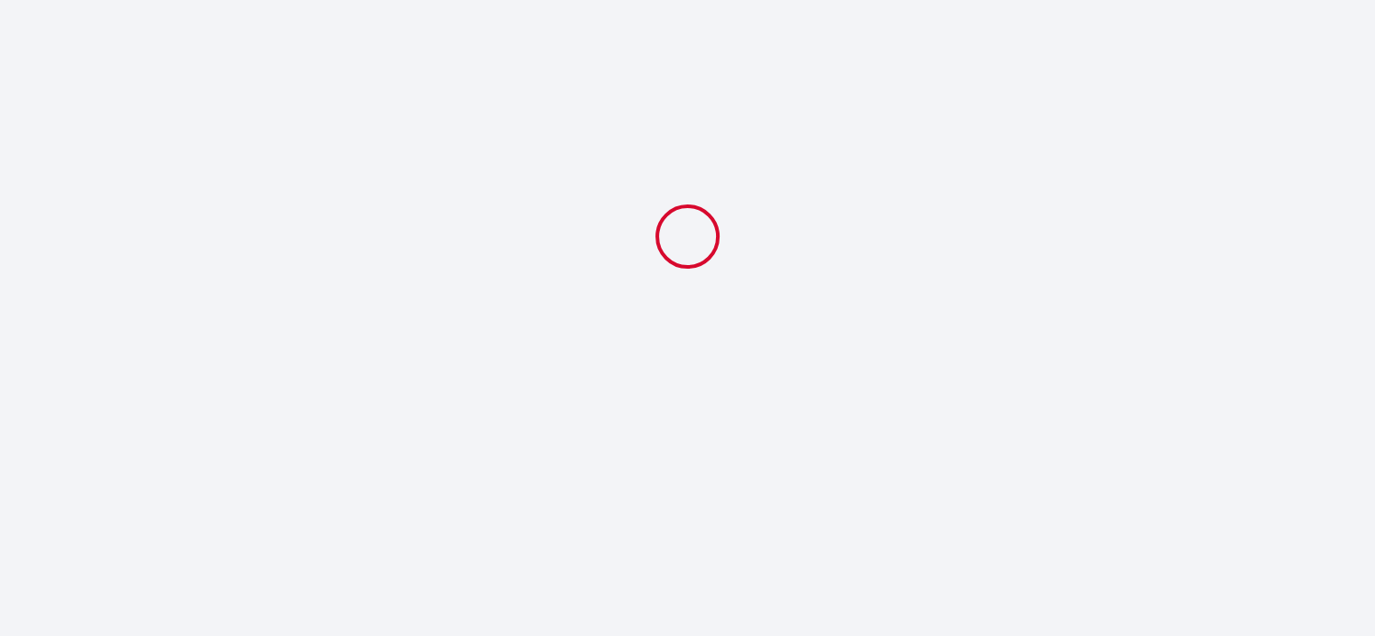
select select
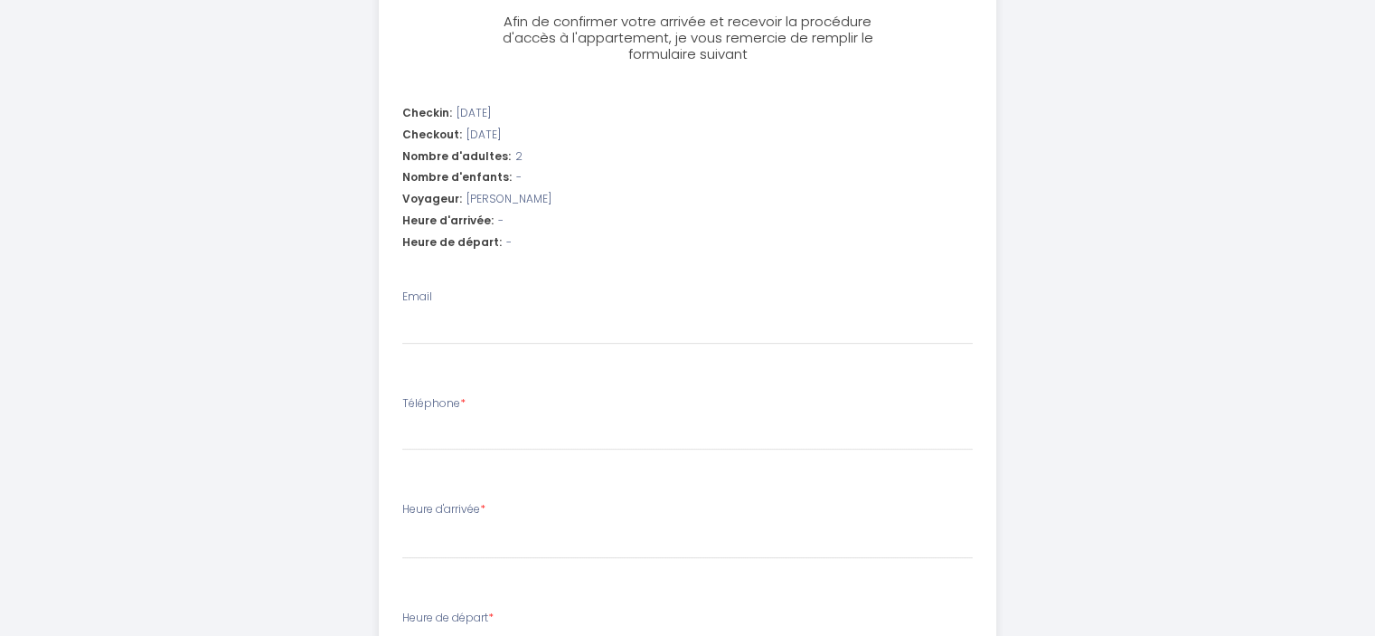
scroll to position [542, 0]
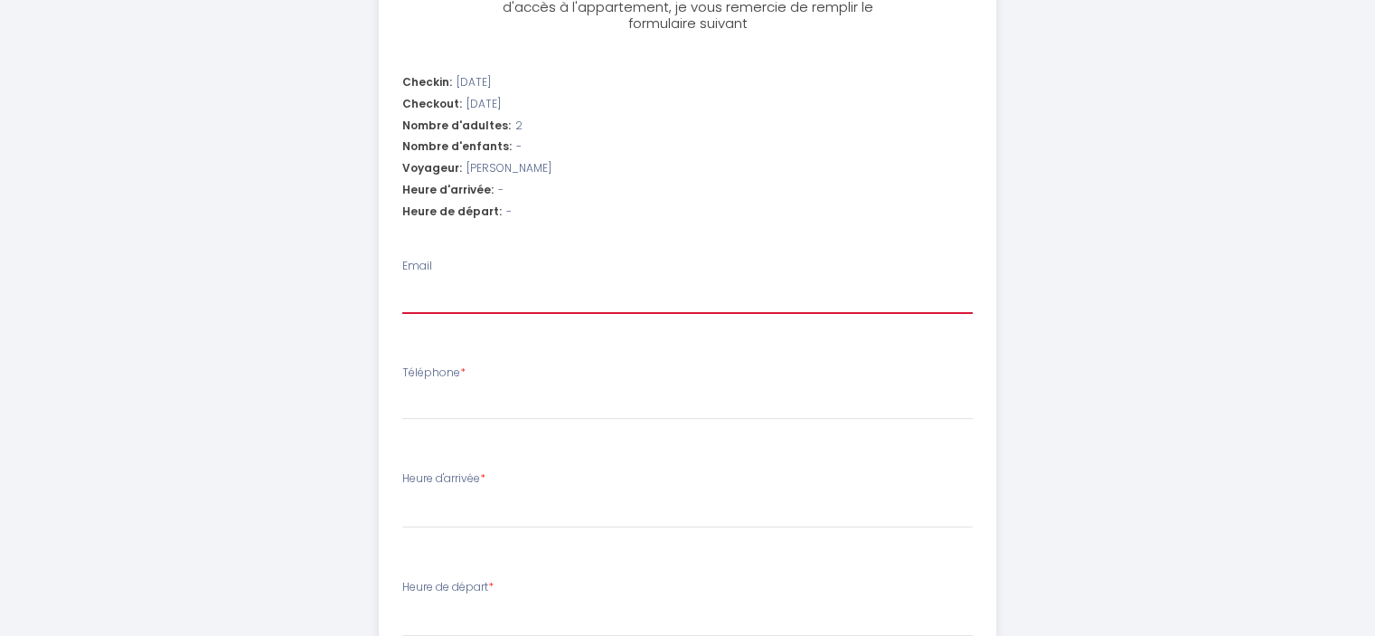
click at [408, 296] on input "Email" at bounding box center [687, 297] width 571 height 33
type input "c"
select select
type input "ch"
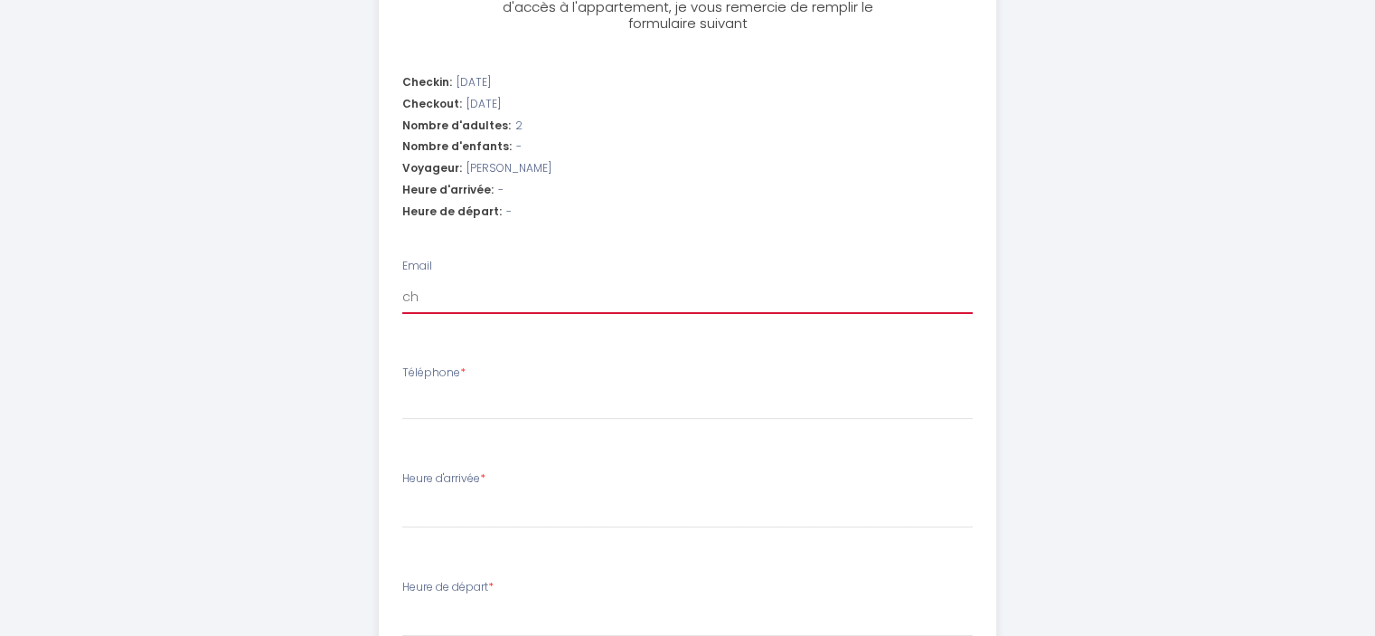
select select
type input "chr"
select select
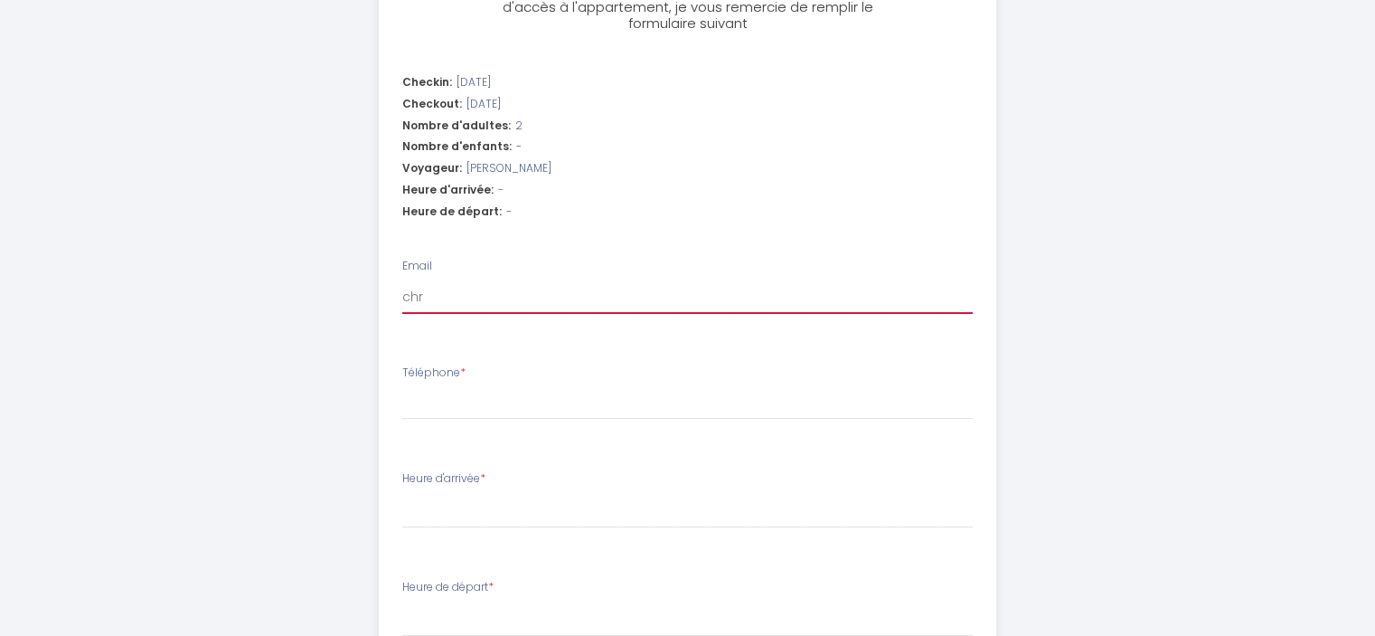
type input "chri"
select select
type input "[PERSON_NAME]"
select select
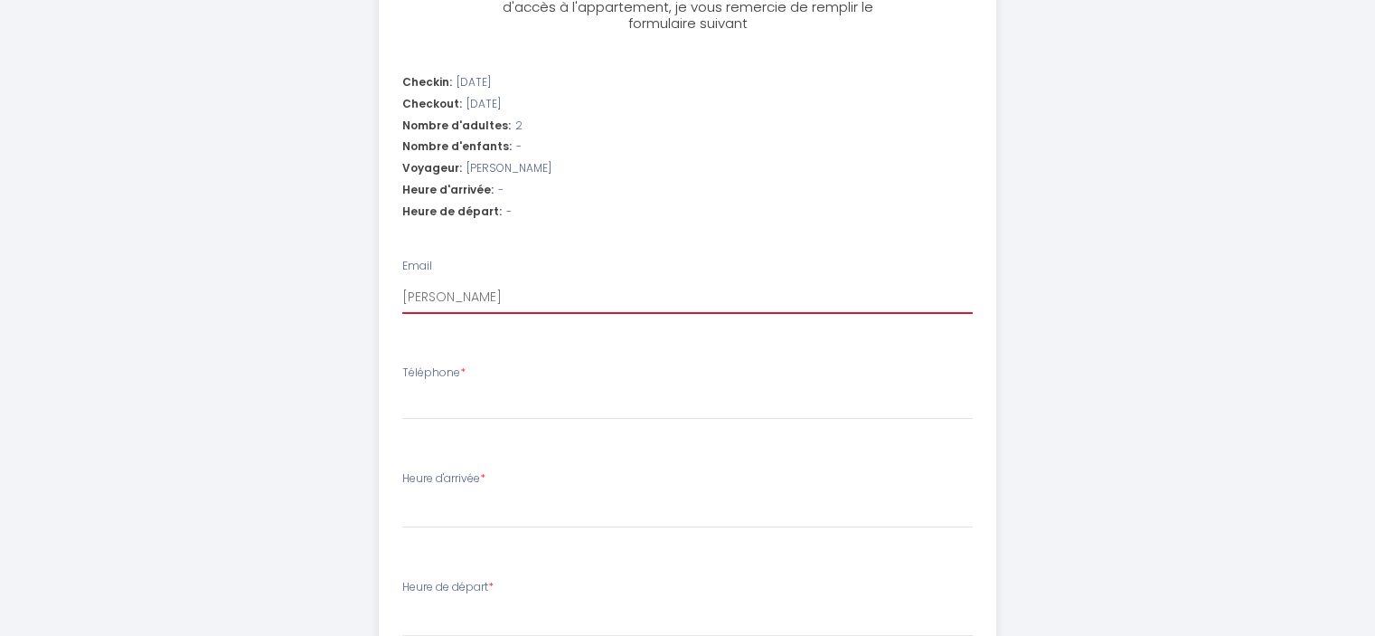
select select
type input "[PERSON_NAME]."
select select
type input "[PERSON_NAME].m"
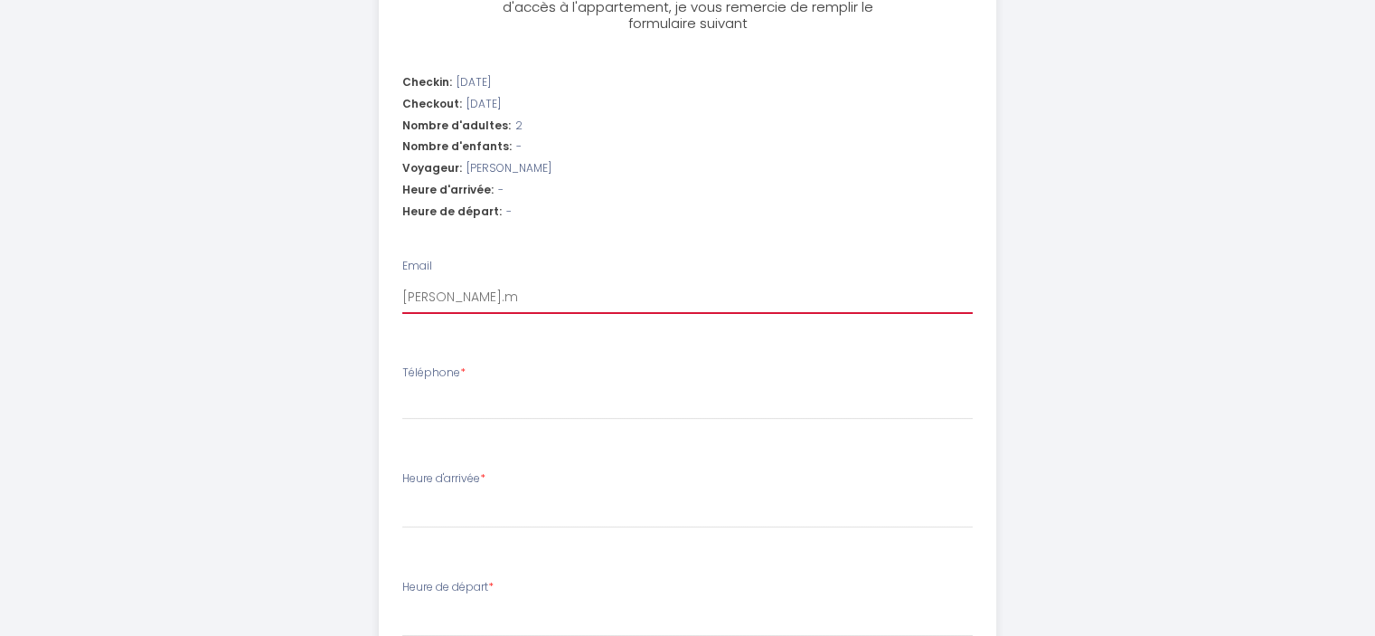
select select
type input "[DOMAIN_NAME]"
select select
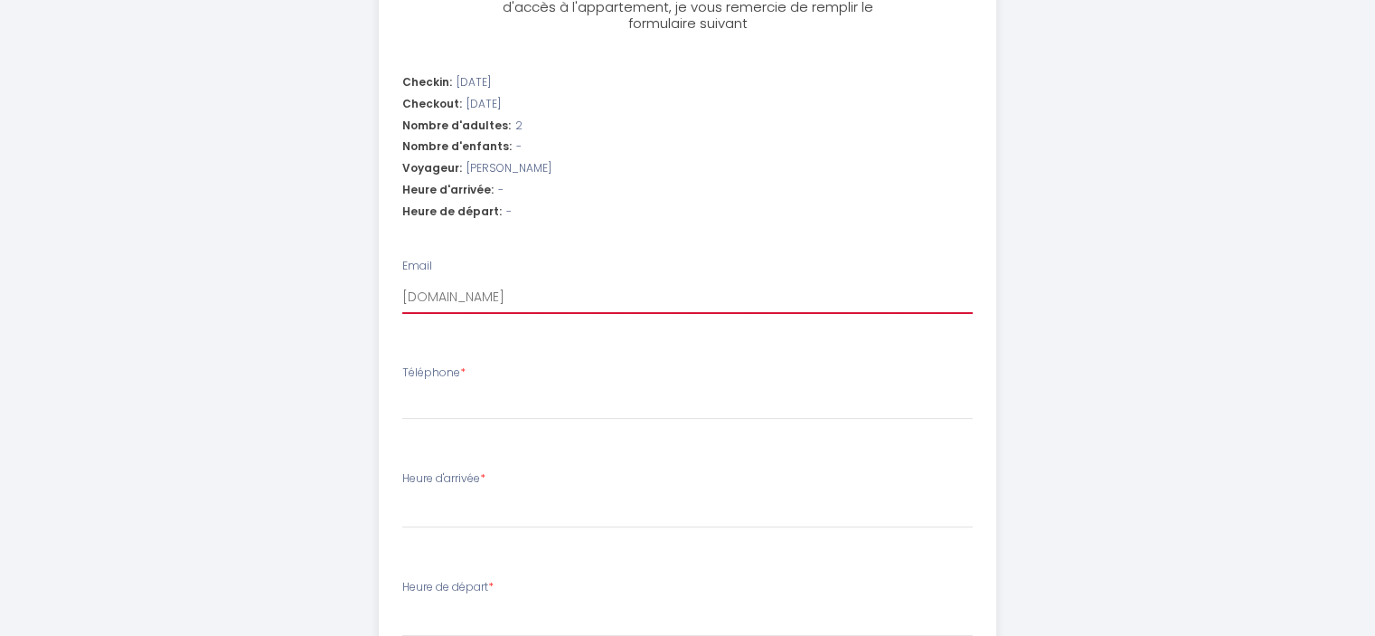
type input "[PERSON_NAME].mai"
select select
type input "[PERSON_NAME].mail"
select select
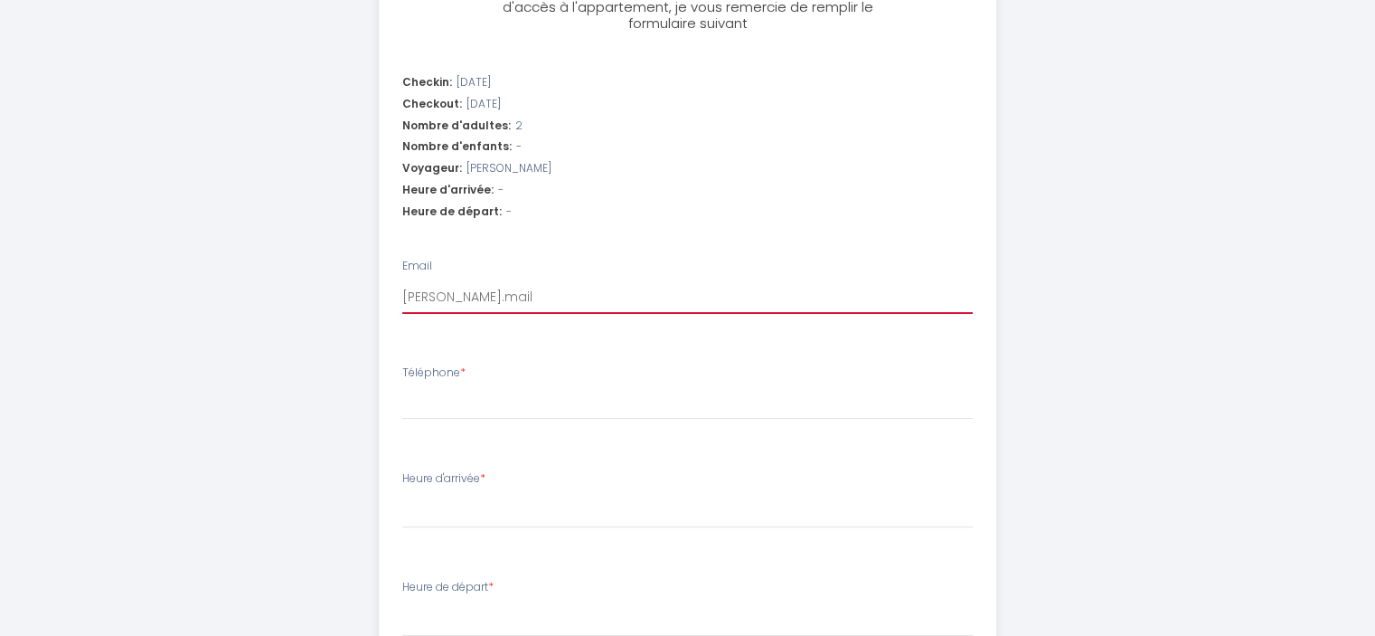
select select
type input "[PERSON_NAME].maill"
select select
type input "[PERSON_NAME].mailla"
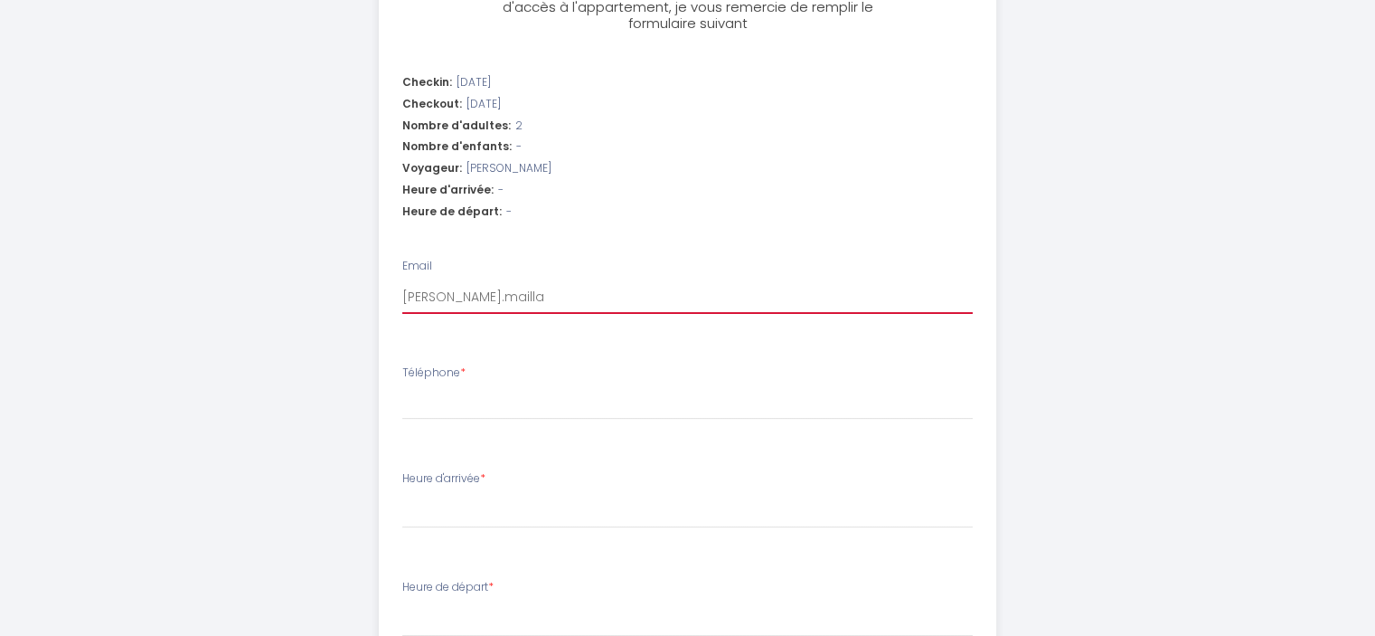
select select
type input "[PERSON_NAME].maillan"
select select
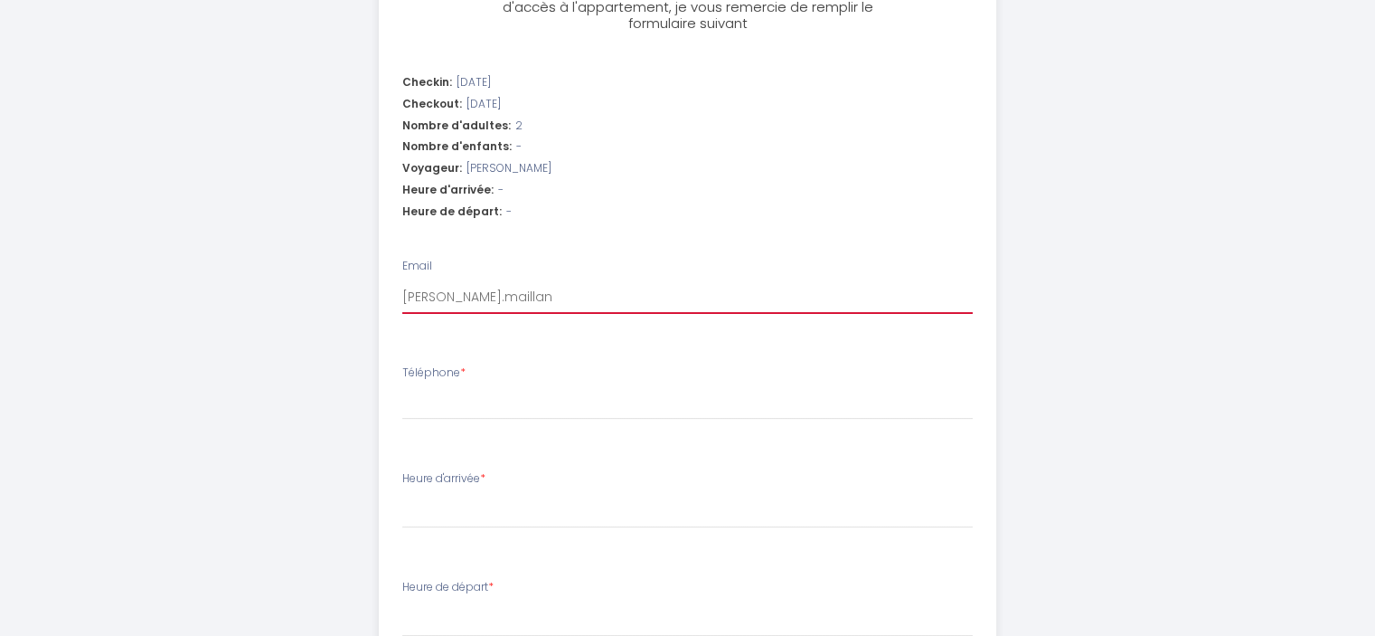
type input "[PERSON_NAME].maillant"
select select
type input "[PERSON_NAME].maillantà"
select select
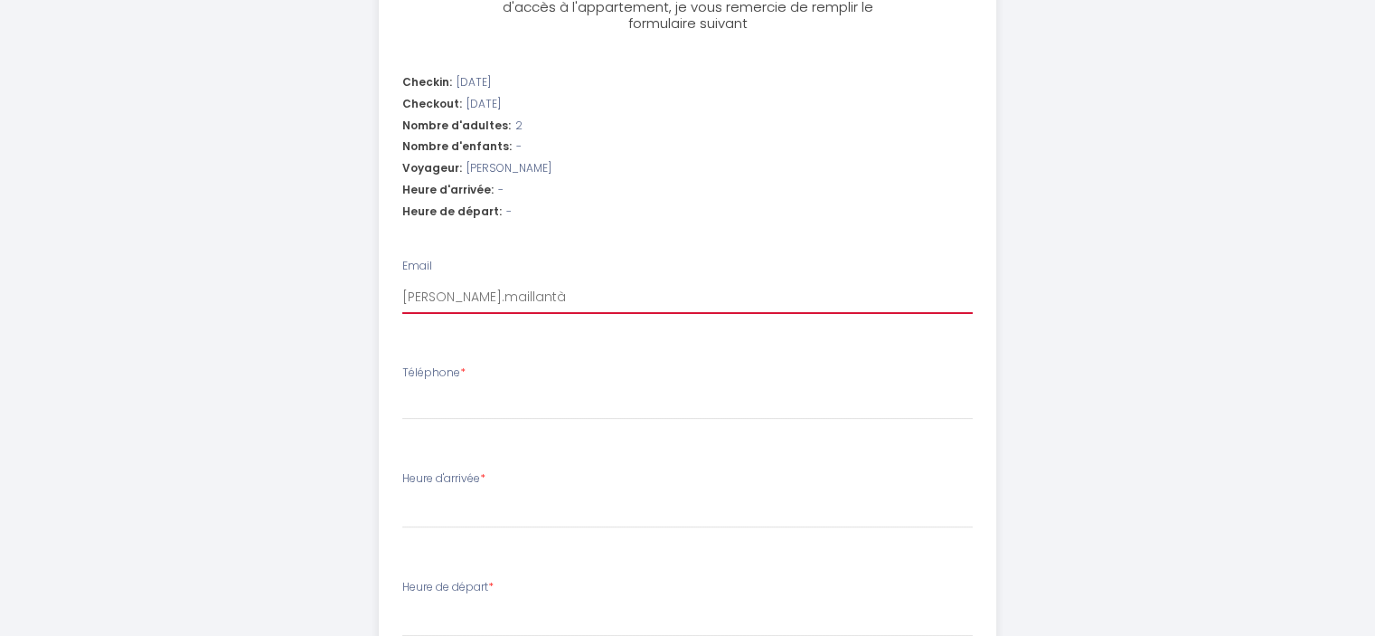
select select
type input "[PERSON_NAME].maillantào"
select select
type input "[PERSON_NAME].maillantàor"
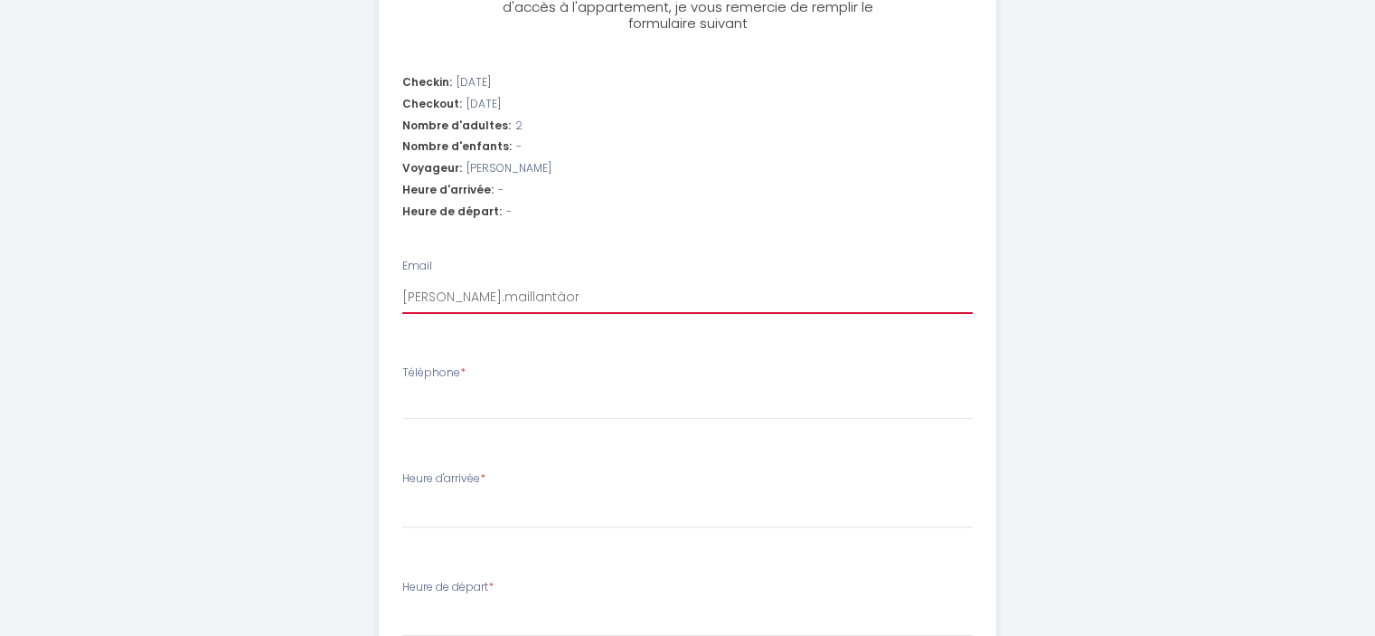
select select
type input "[PERSON_NAME].maillantàora"
select select
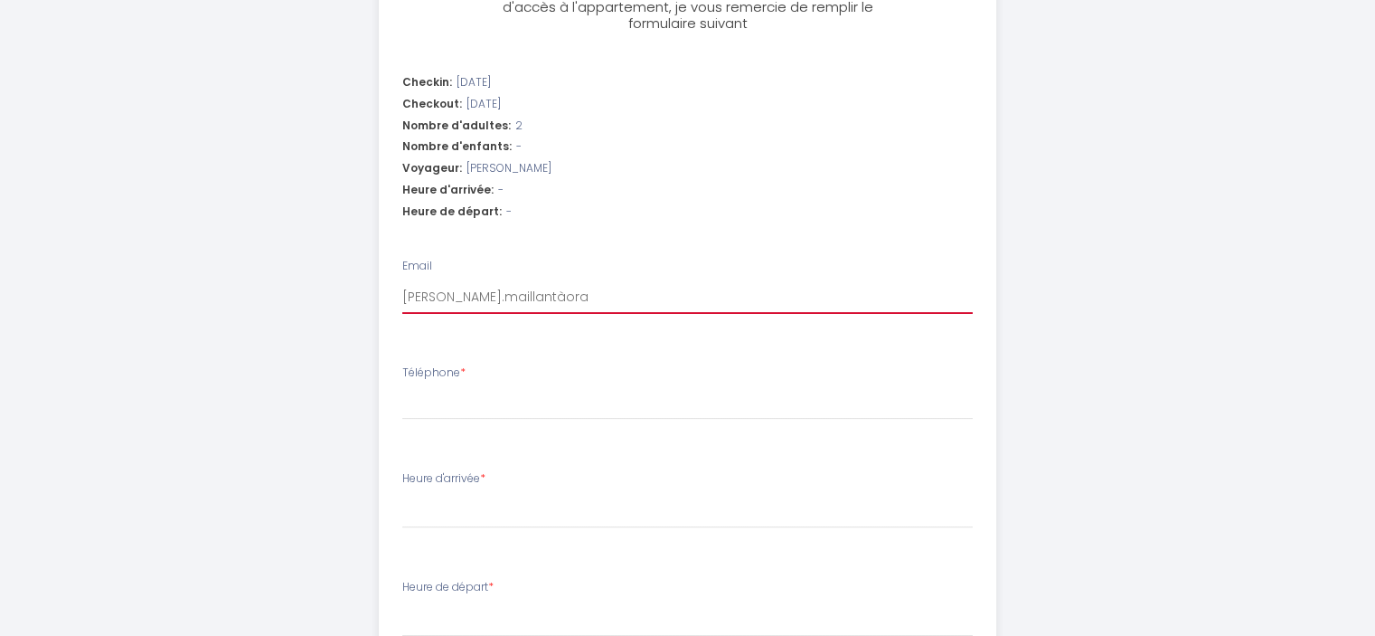
type input "[PERSON_NAME].maillantàoran"
select select
type input "[PERSON_NAME].maillantàorang"
select select
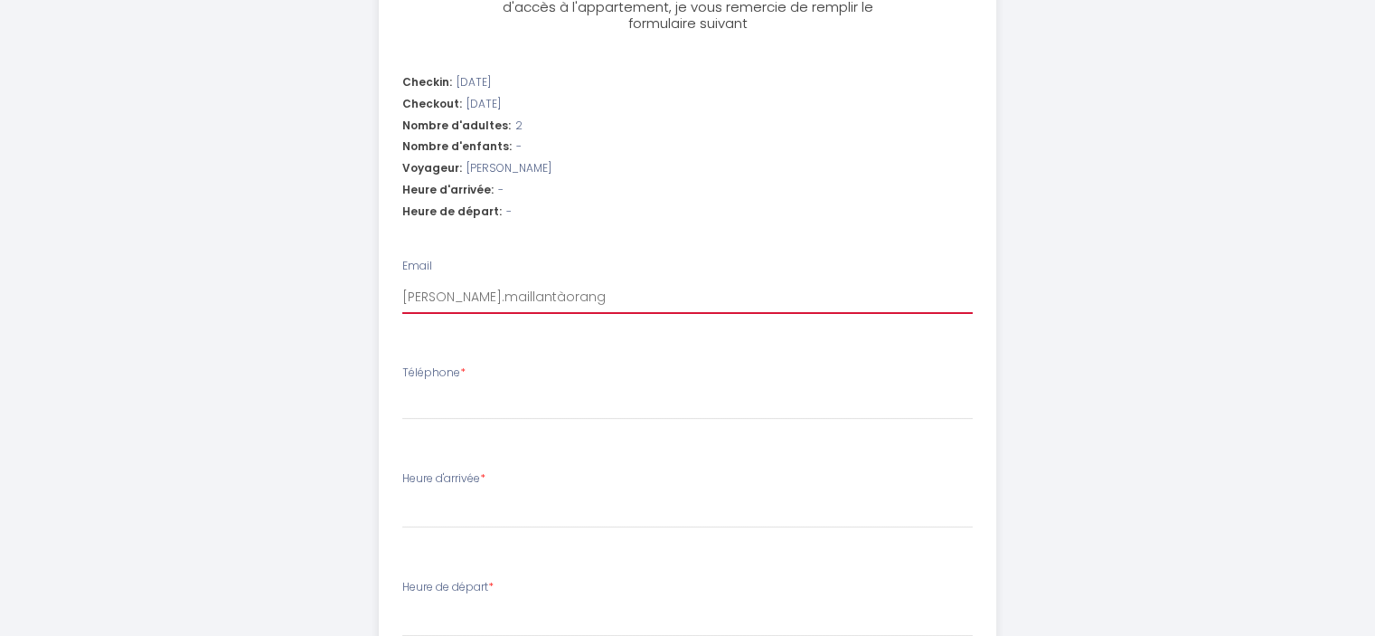
select select
type input "[PERSON_NAME].maillantàorange"
select select
type input "[PERSON_NAME].maillantàorange."
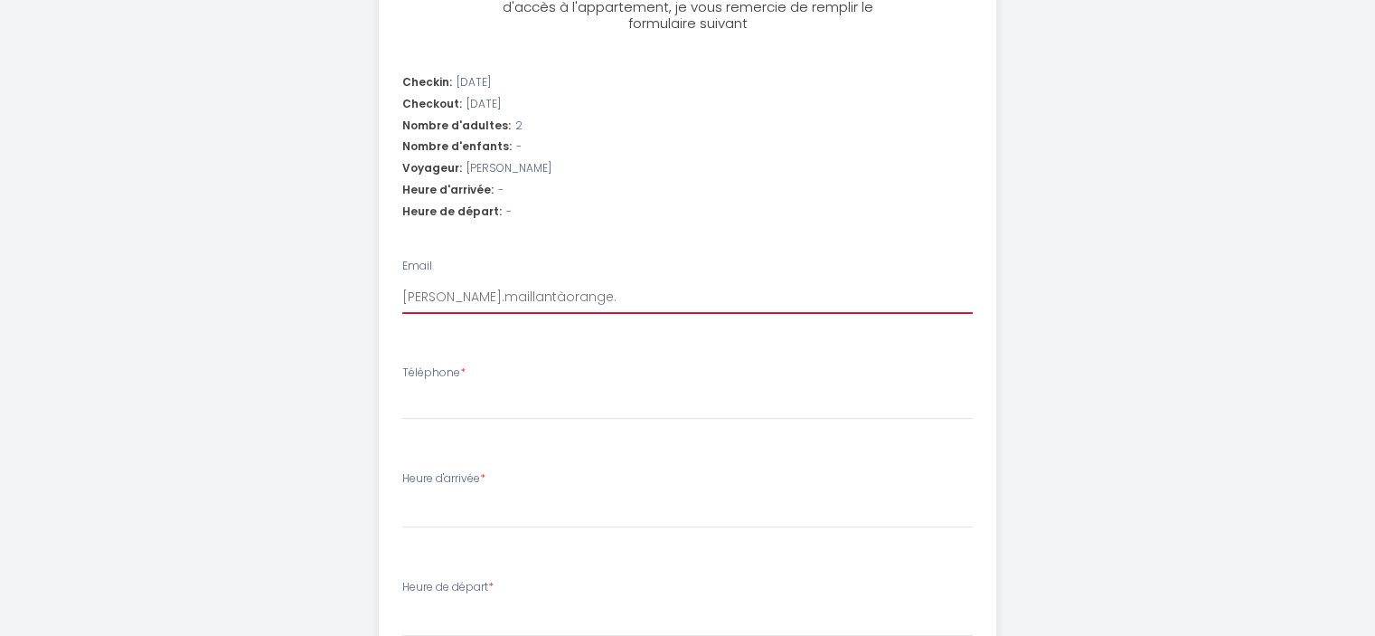
select select
type input "[PERSON_NAME].maillantàorange.f"
select select
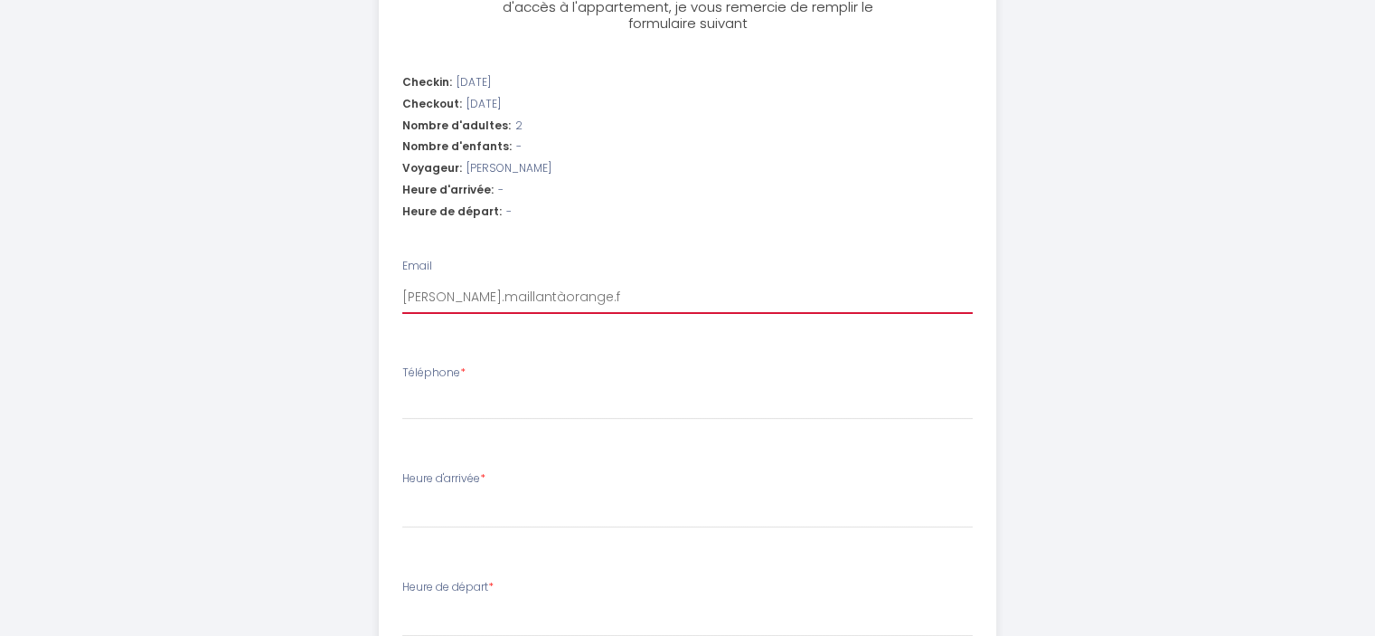
type input "[DOMAIN_NAME]"
select select
type input "[PERSON_NAME].maillantàorange.f"
select select
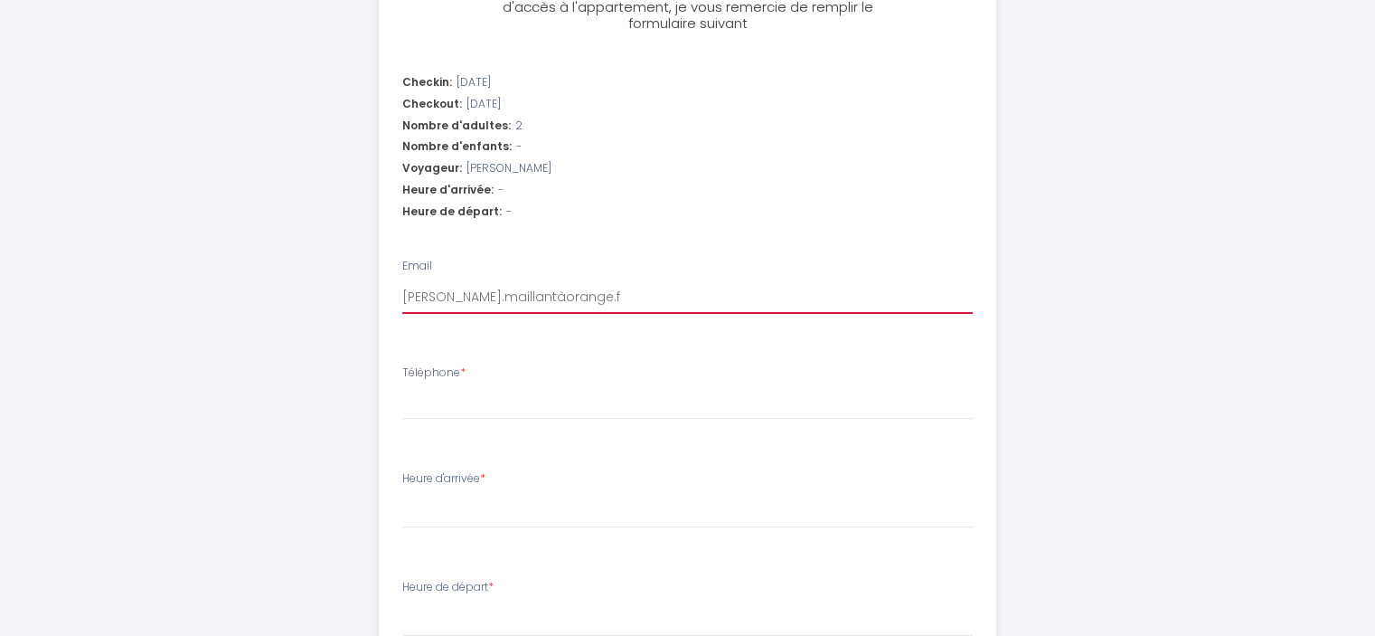
select select
type input "[PERSON_NAME].maillantàorange."
select select
type input "[PERSON_NAME].maillantàorange"
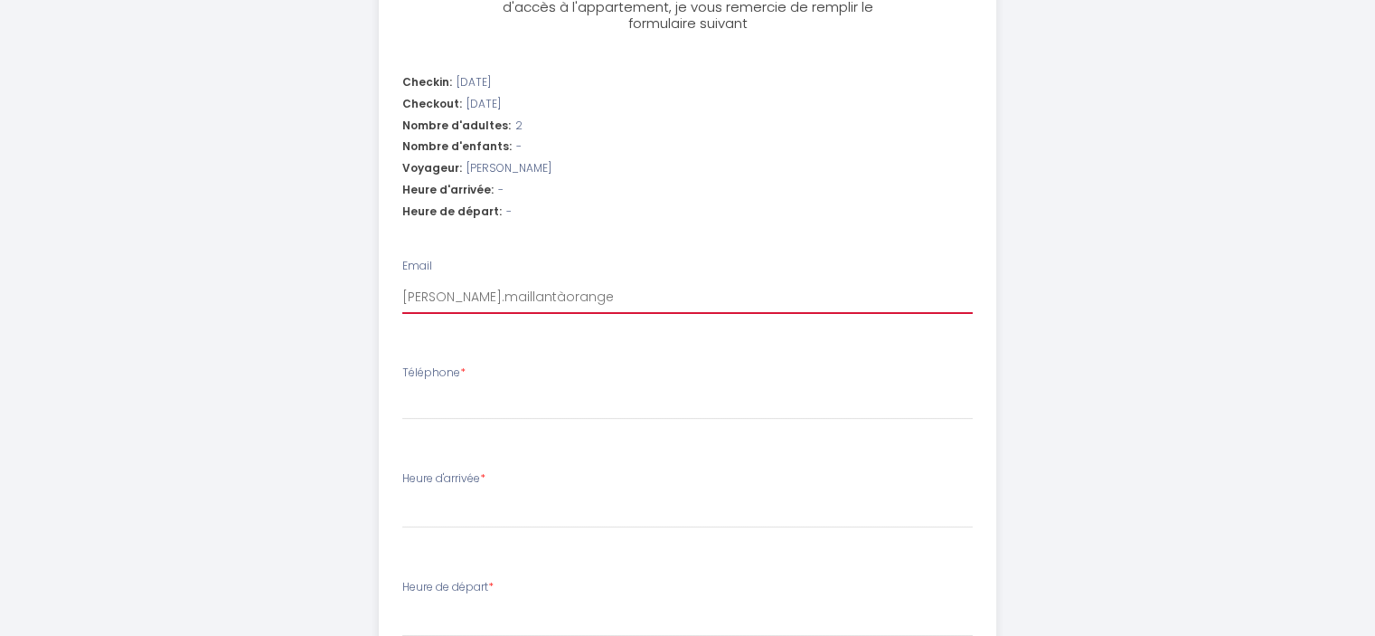
select select
type input "[PERSON_NAME].maillantàorang"
select select
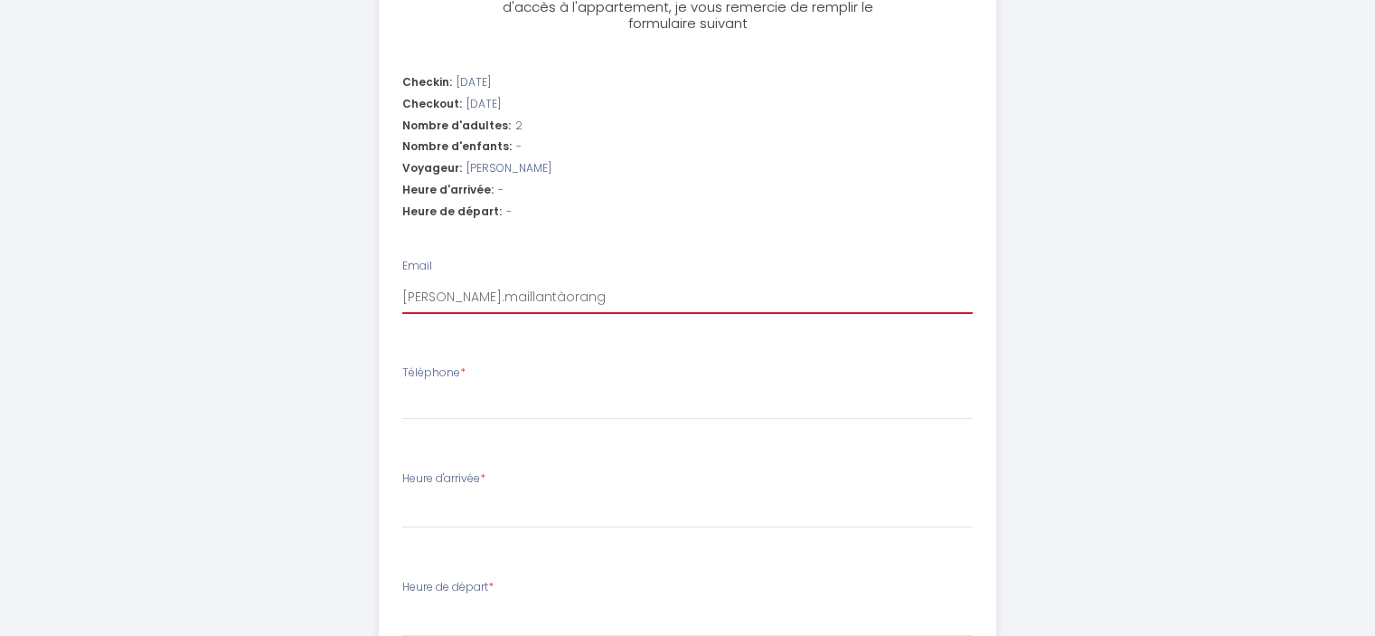
type input "[PERSON_NAME].maillantàoran"
select select
type input "[PERSON_NAME].maillantàora"
select select
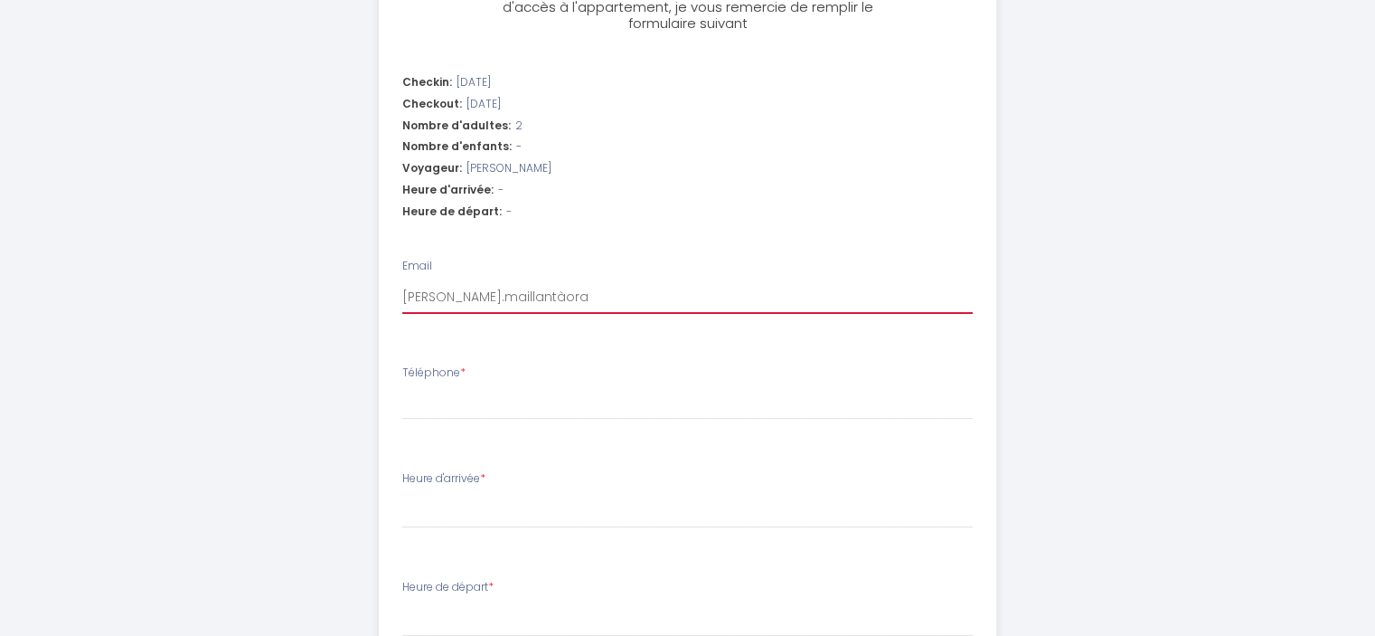
select select
type input "[PERSON_NAME].maillantàor"
select select
type input "[PERSON_NAME].maillantào"
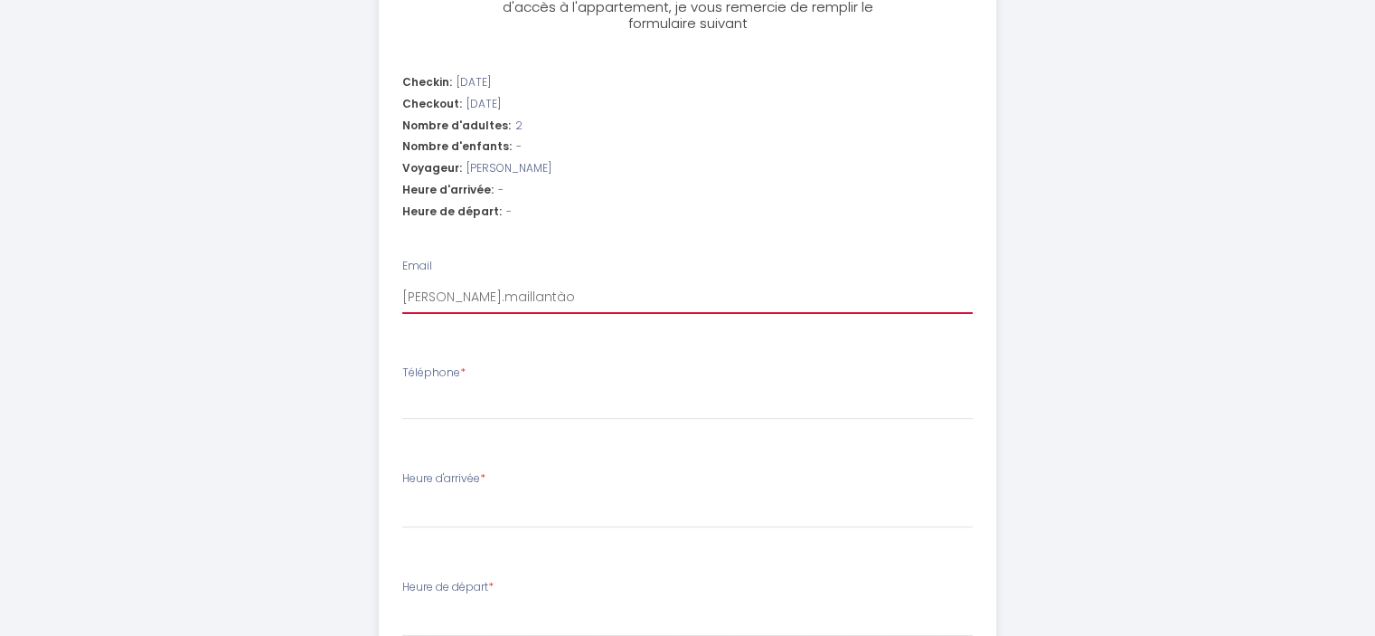
select select
type input "[PERSON_NAME].maillantà"
select select
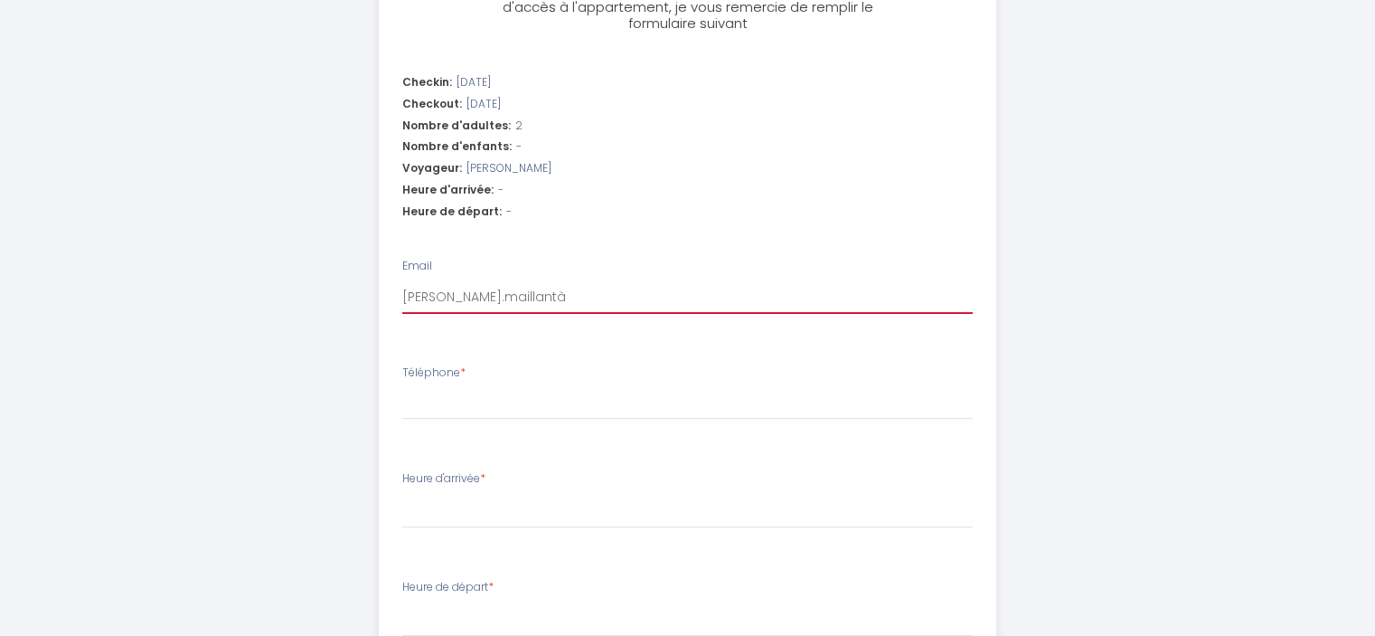
type input "[PERSON_NAME].maillant"
select select
type input "[PERSON_NAME].maillant@"
select select
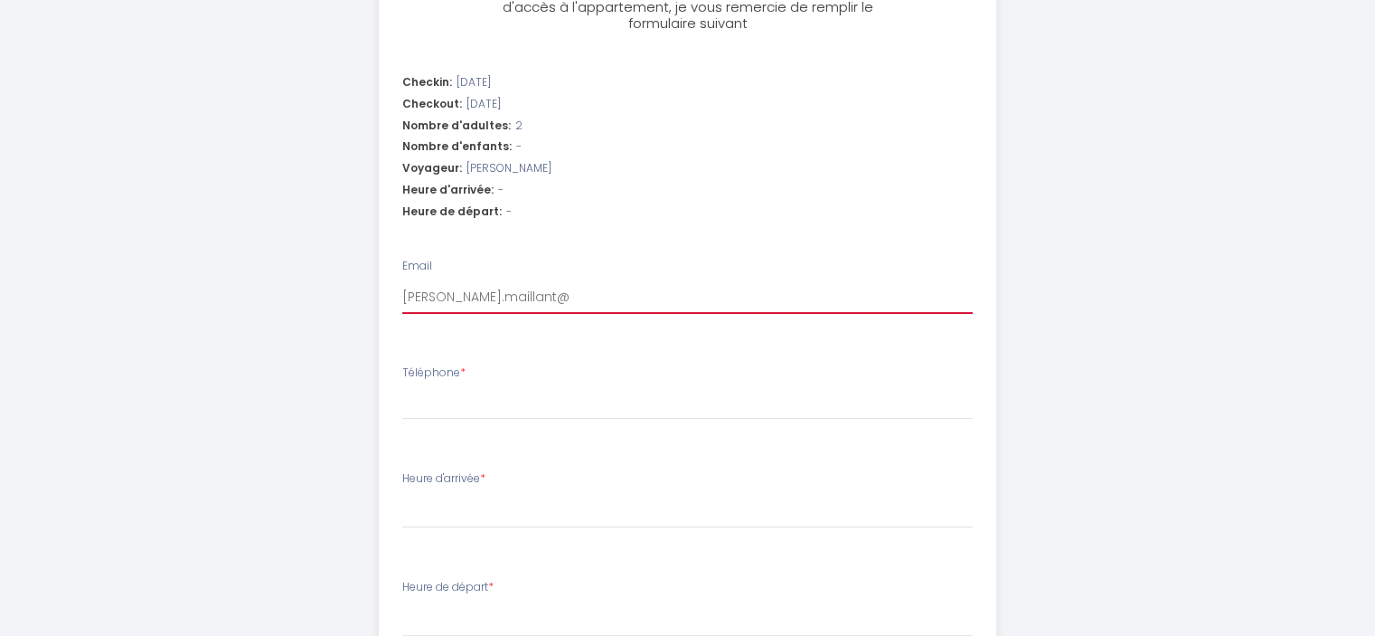
select select
type input "[PERSON_NAME]"
select select
type input "[PERSON_NAME]"
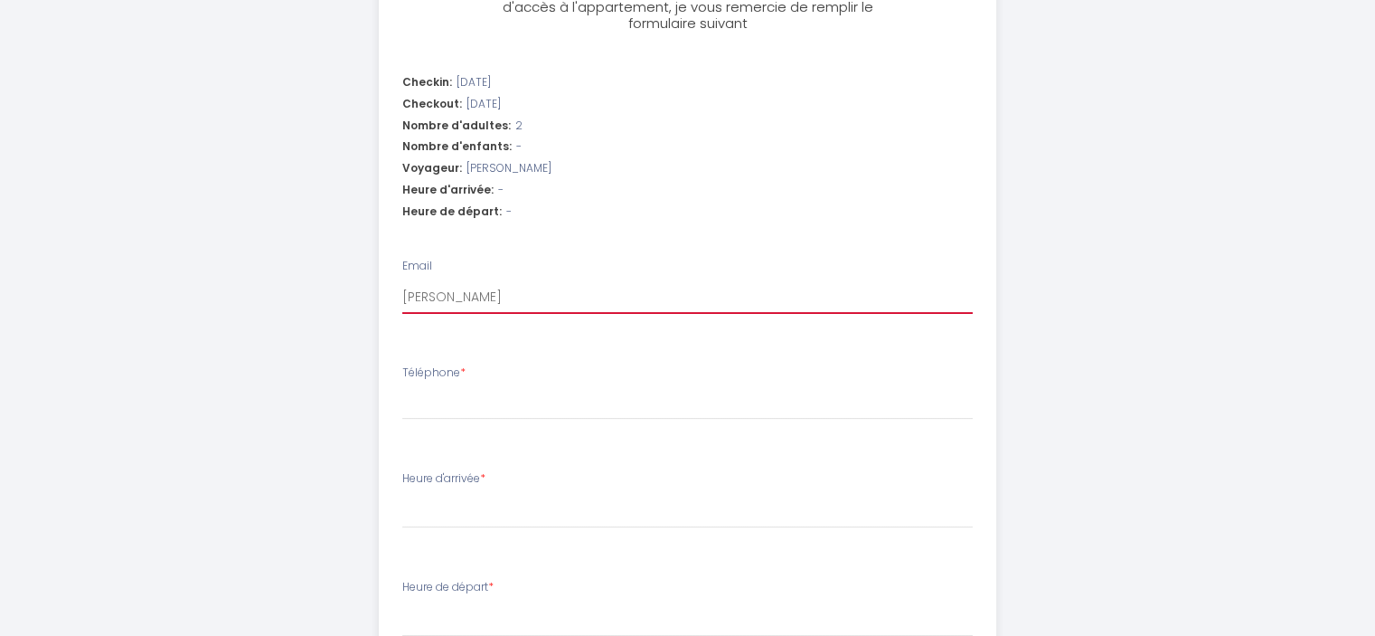
select select
type input "[PERSON_NAME]"
select select
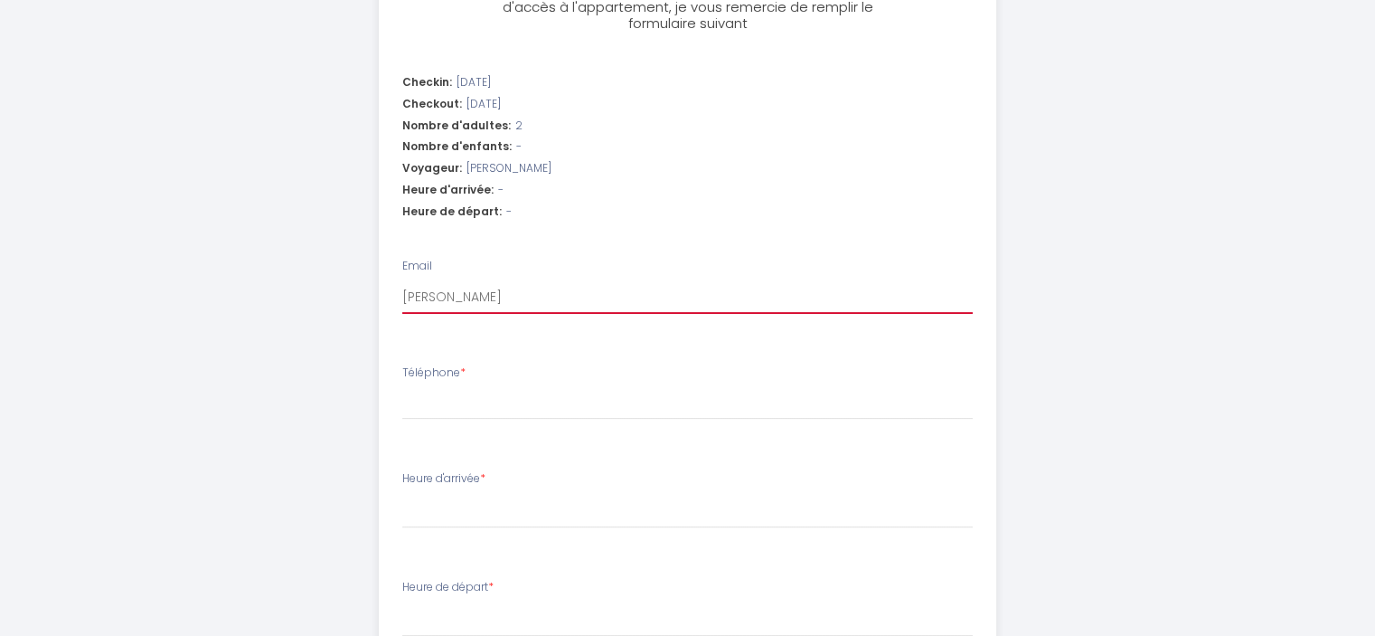
type input "[PERSON_NAME]"
select select
type input "[PERSON_NAME]"
select select
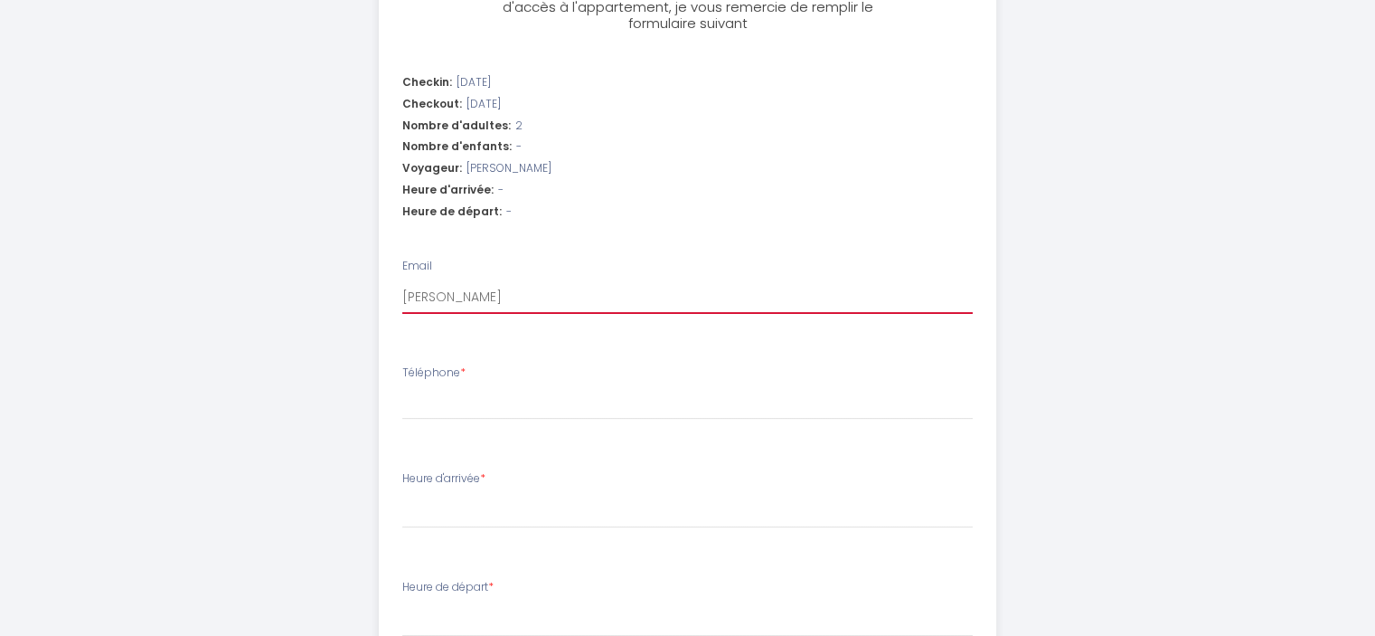
select select
type input "[PERSON_NAME]"
select select
type input "[PERSON_NAME]."
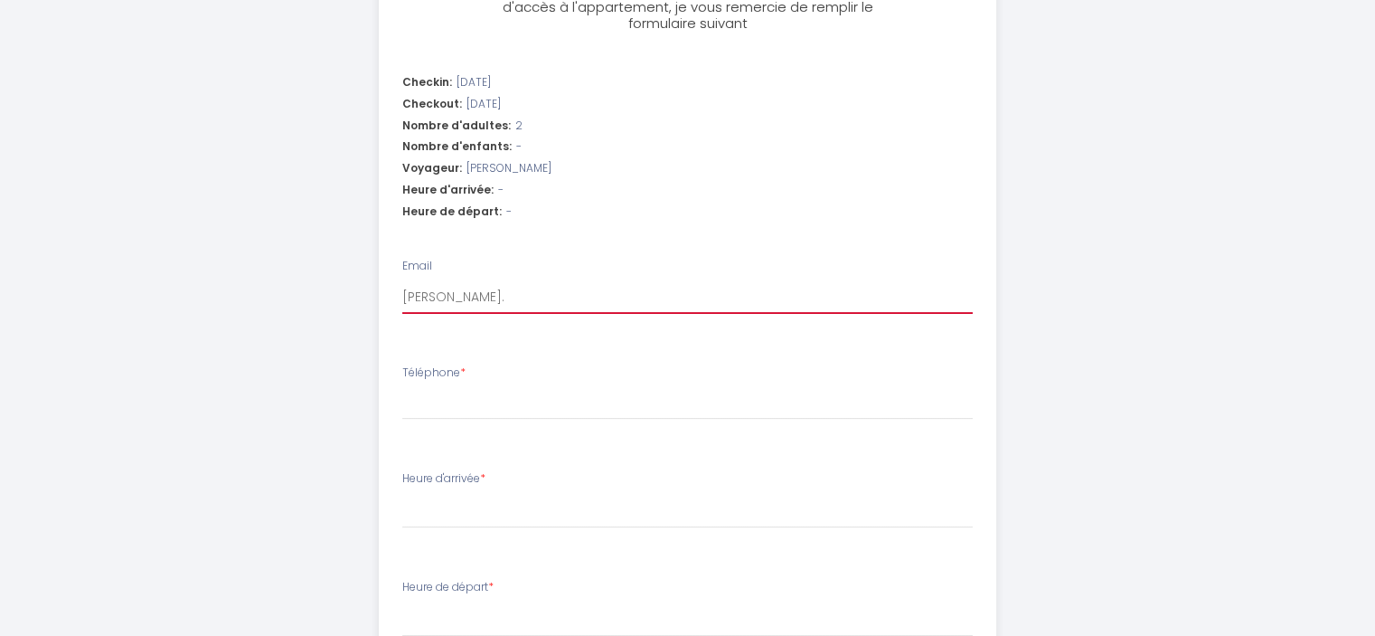
select select
type input "[PERSON_NAME]"
select select
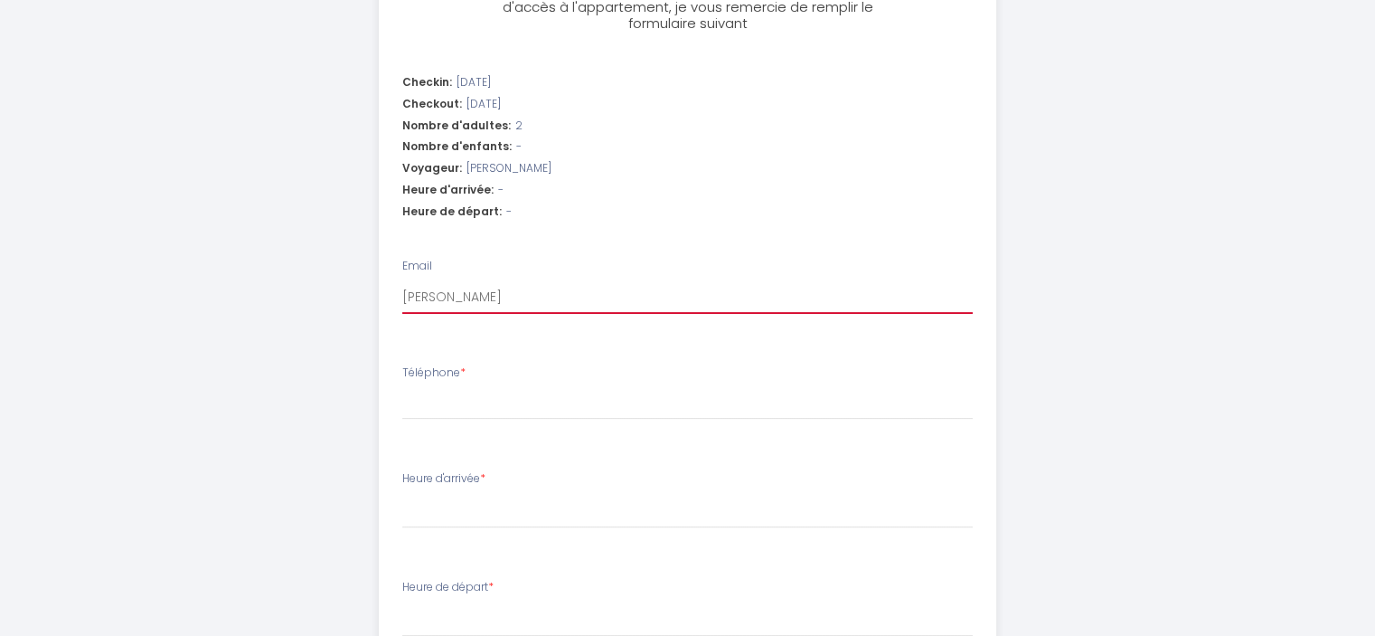
type input "[PERSON_NAME][EMAIL_ADDRESS][DOMAIN_NAME]"
select select
type input "[PERSON_NAME][EMAIL_ADDRESS][DOMAIN_NAME]"
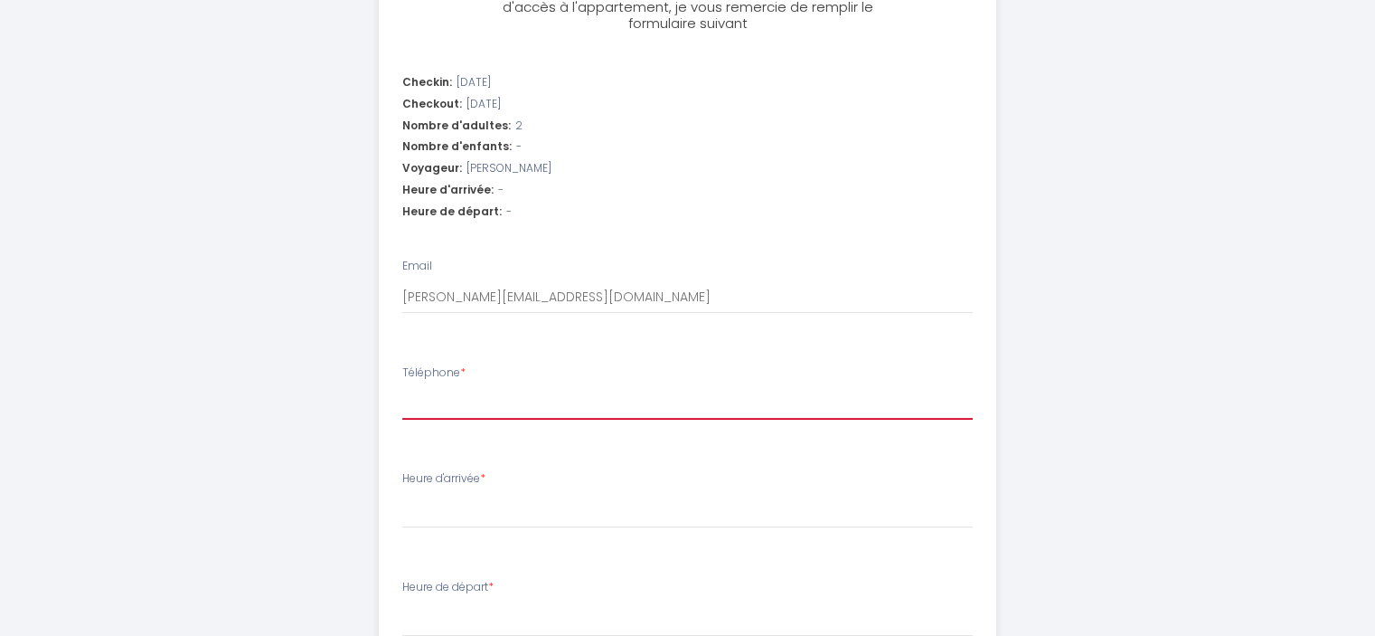
click at [441, 410] on input "Téléphone *" at bounding box center [687, 403] width 571 height 33
type input "0"
select select
type input "06"
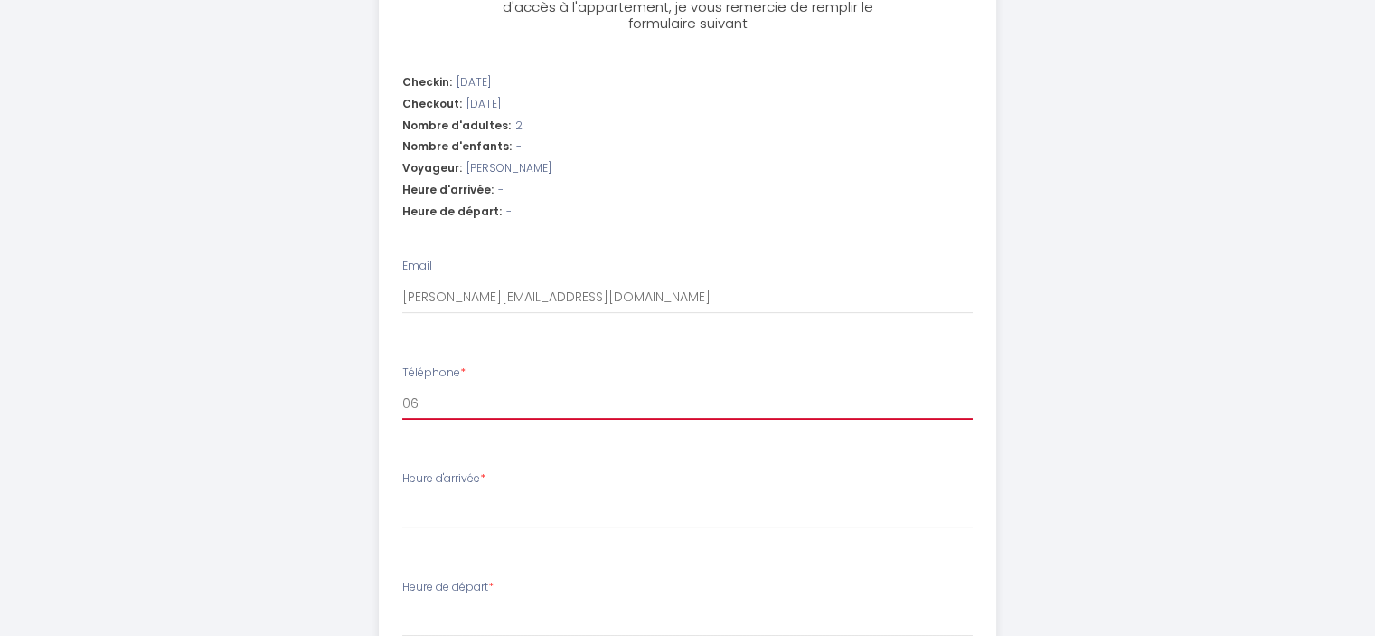
select select
type input "069"
select select
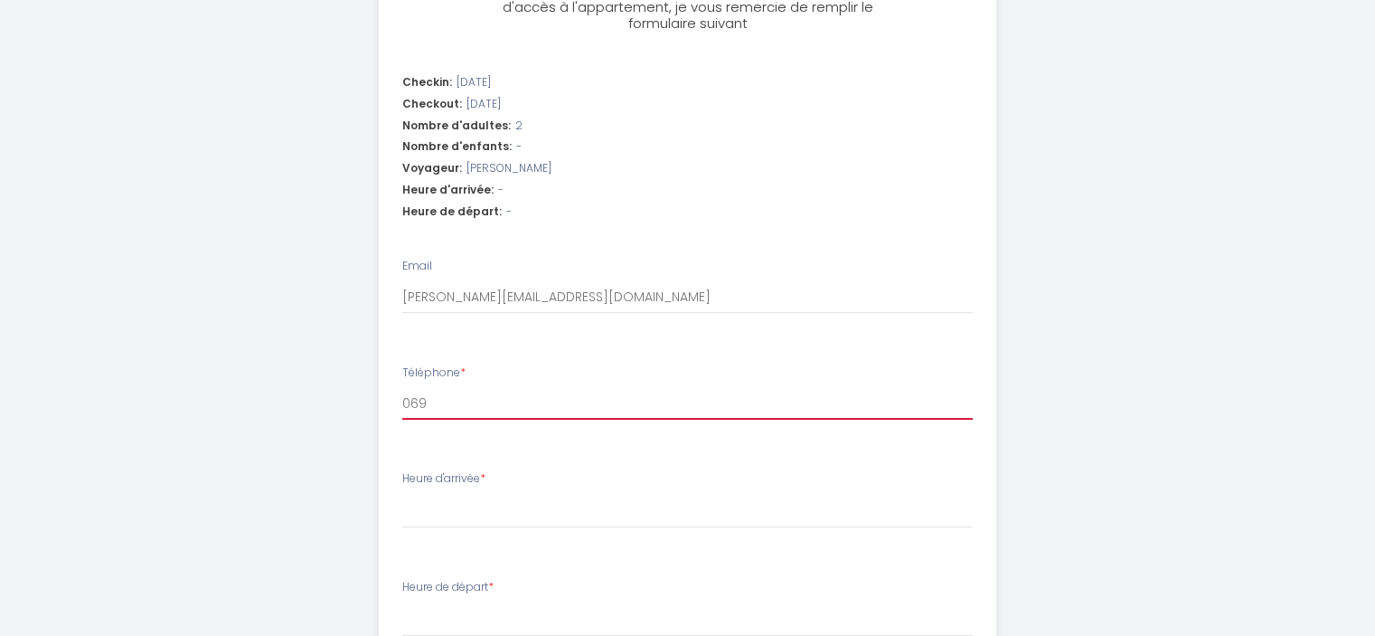
type input "0698"
select select
type input "06983"
select select
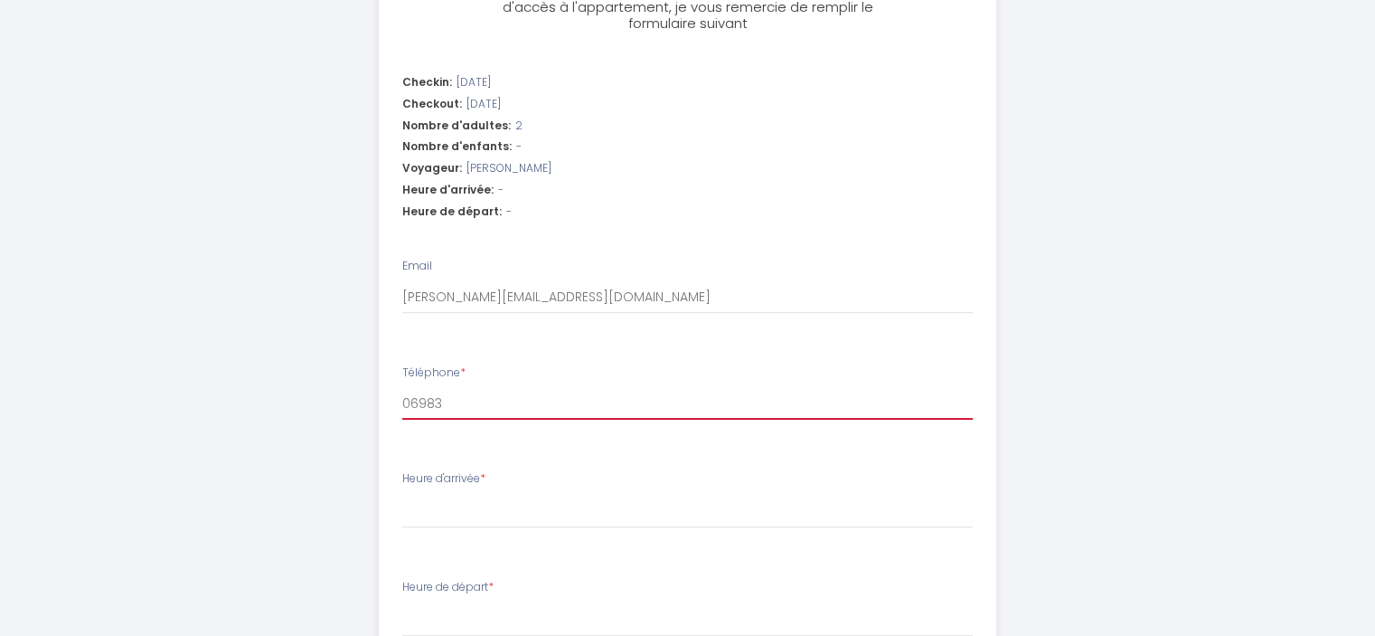
select select
type input "069835"
select select
type input "0698352"
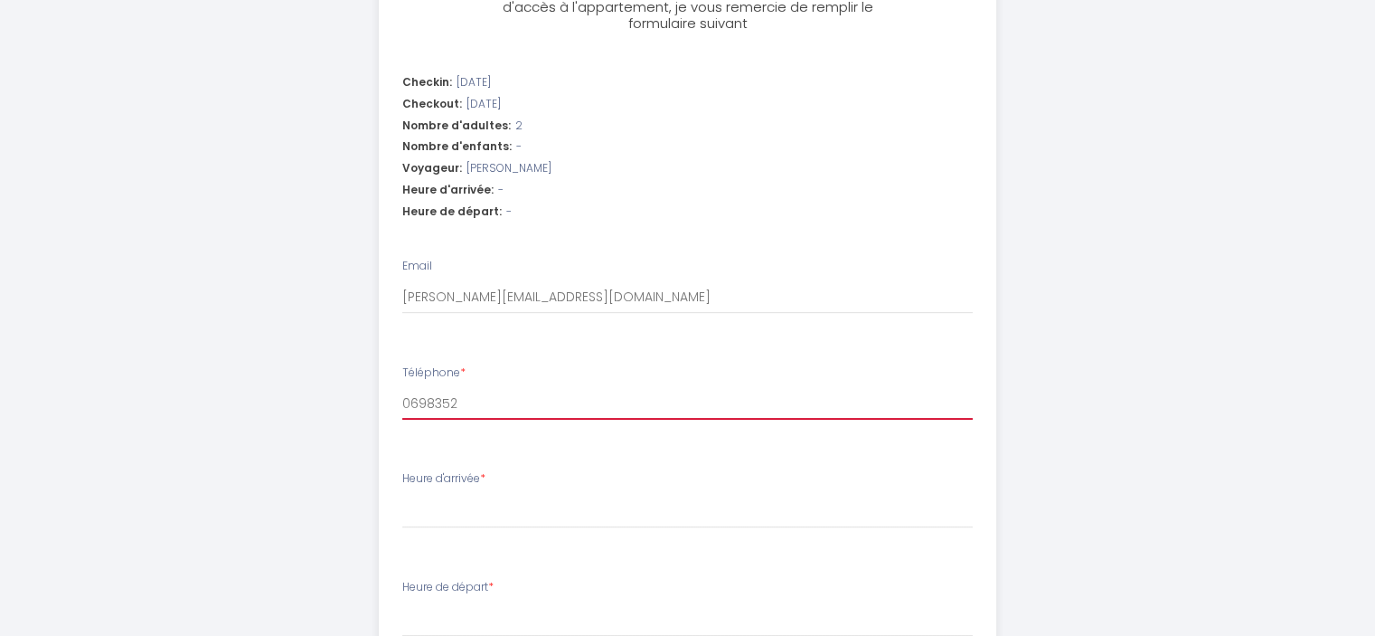
select select
type input "06983524"
select select
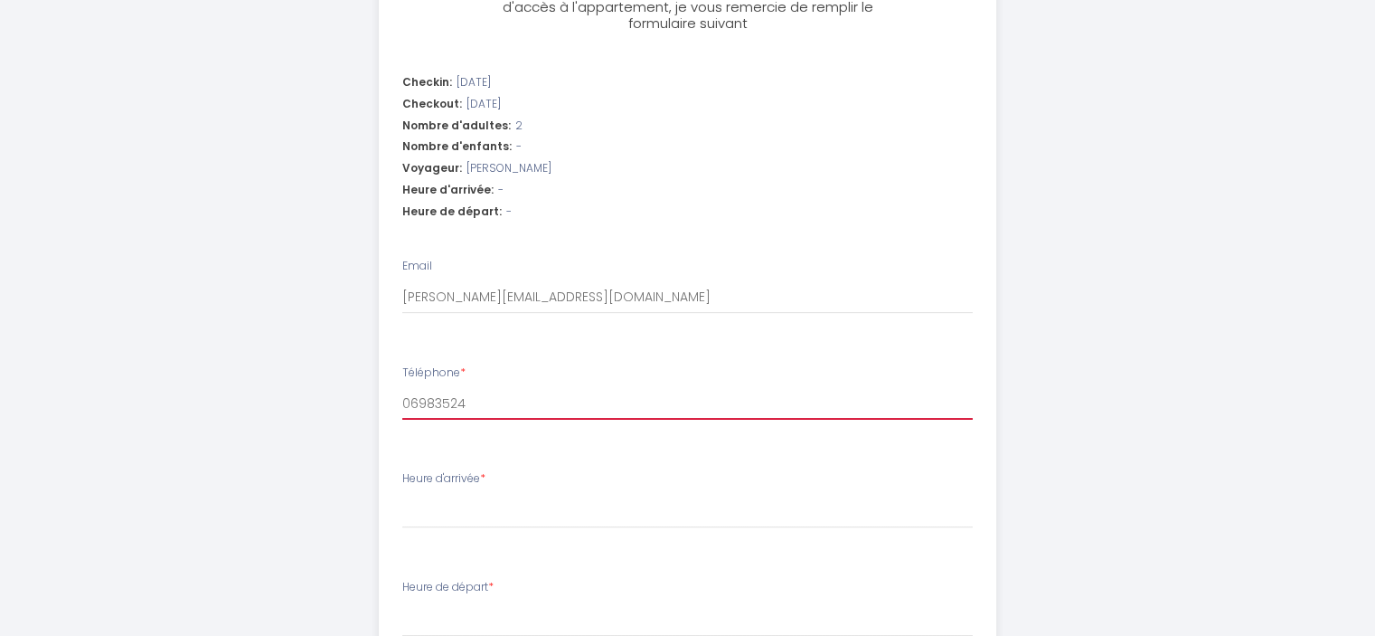
type input "069835244"
select select
type input "0698352444"
select select
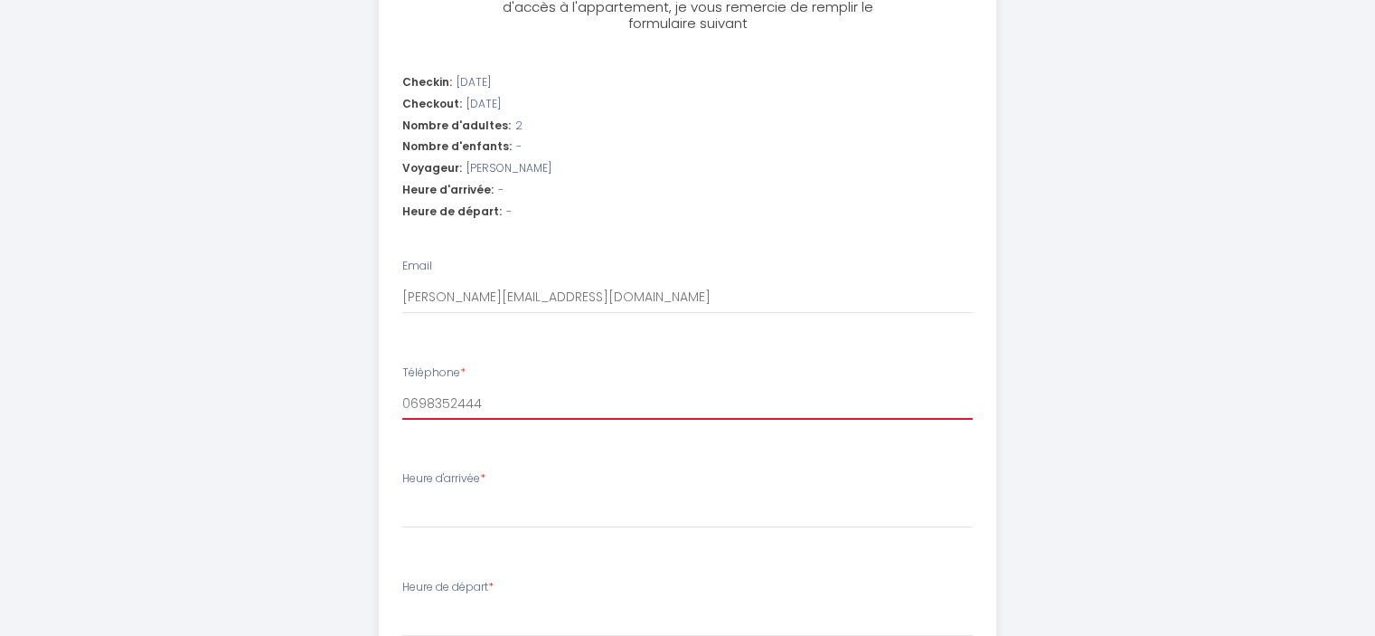
select select
type input "0698352444"
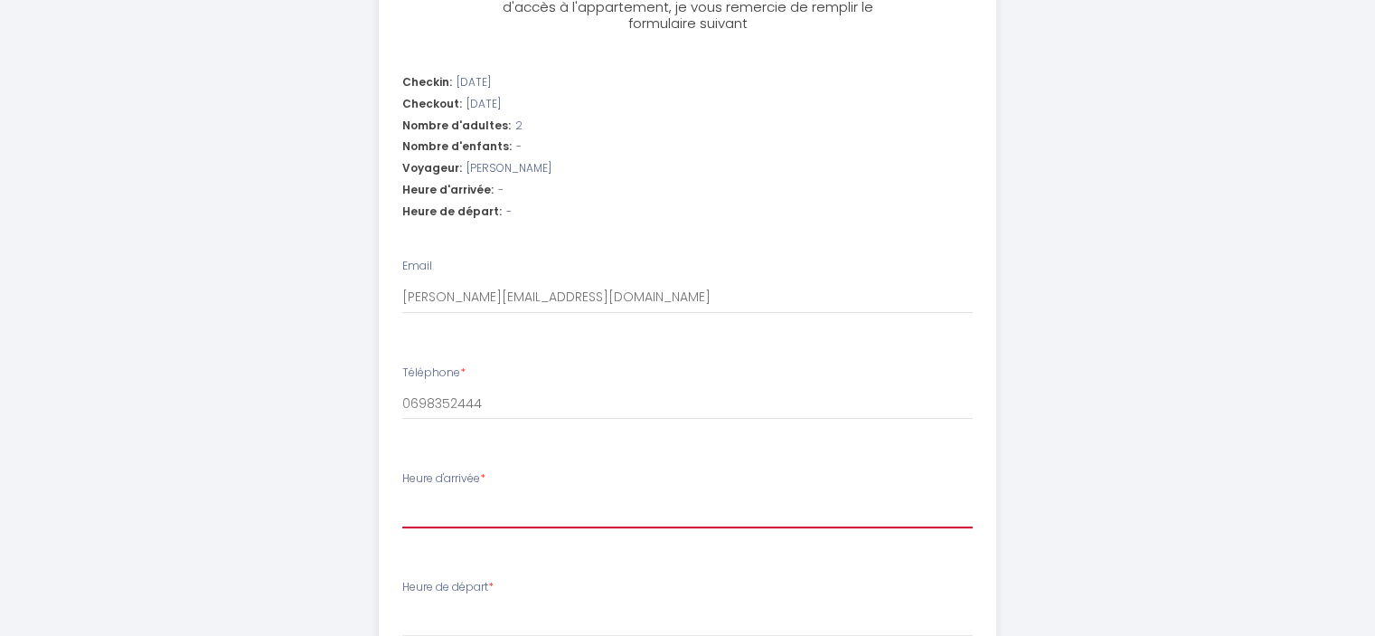
click at [443, 502] on select "16:00 16:30 17:00 17:30 18:00 18:30 19:00 19:30 20:00 20:30 21:00 21:30 22:00 2…" at bounding box center [687, 511] width 571 height 34
select select "17:30"
click at [402, 494] on select "16:00 16:30 17:00 17:30 18:00 18:30 19:00 19:30 20:00 20:30 21:00 21:30 22:00 2…" at bounding box center [687, 511] width 571 height 34
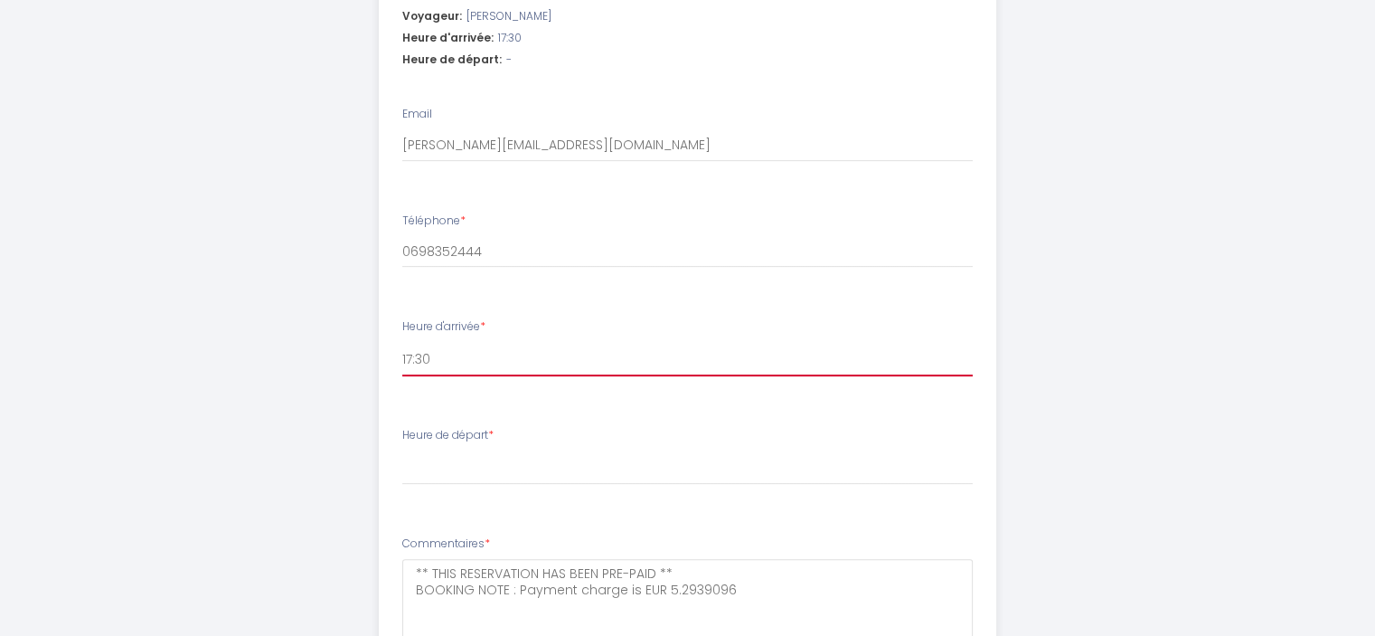
scroll to position [723, 0]
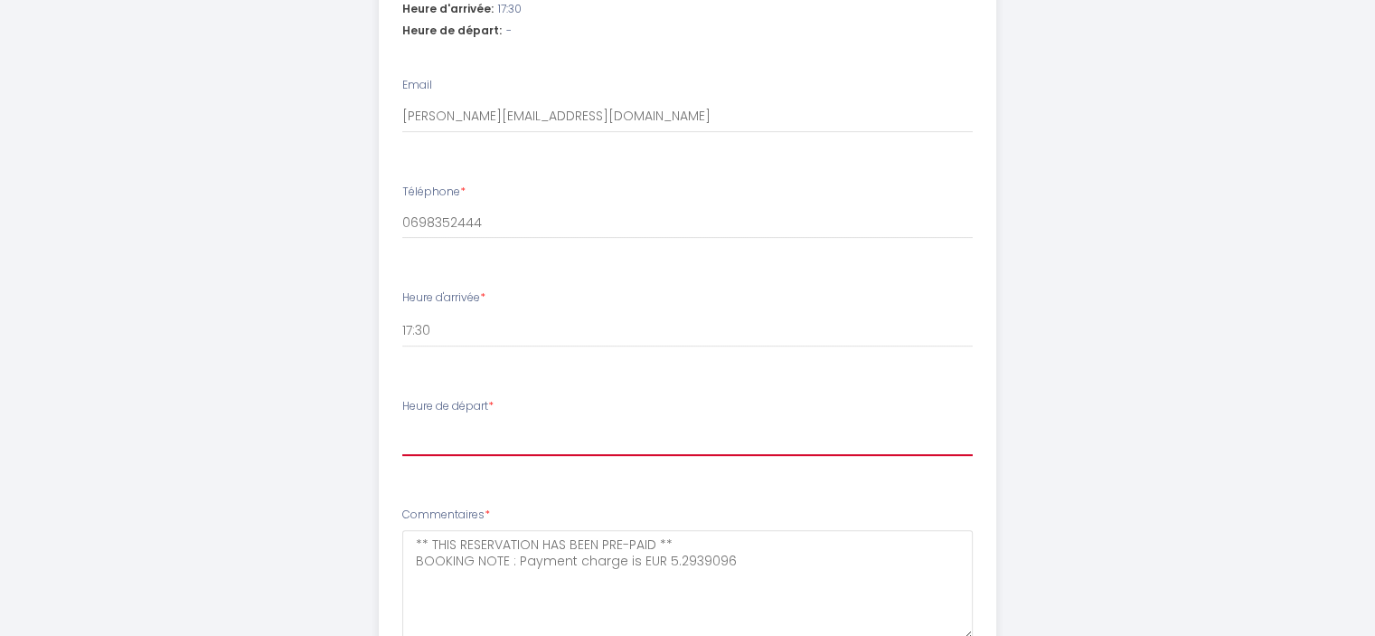
click at [416, 436] on select "00:00 00:30 01:00 01:30 02:00 02:30 03:00 03:30 04:00 04:30 05:00 05:30 06:00 0…" at bounding box center [687, 438] width 571 height 34
select select "10:00"
click at [402, 421] on select "00:00 00:30 01:00 01:30 02:00 02:30 03:00 03:30 04:00 04:30 05:00 05:30 06:00 0…" at bounding box center [687, 438] width 571 height 34
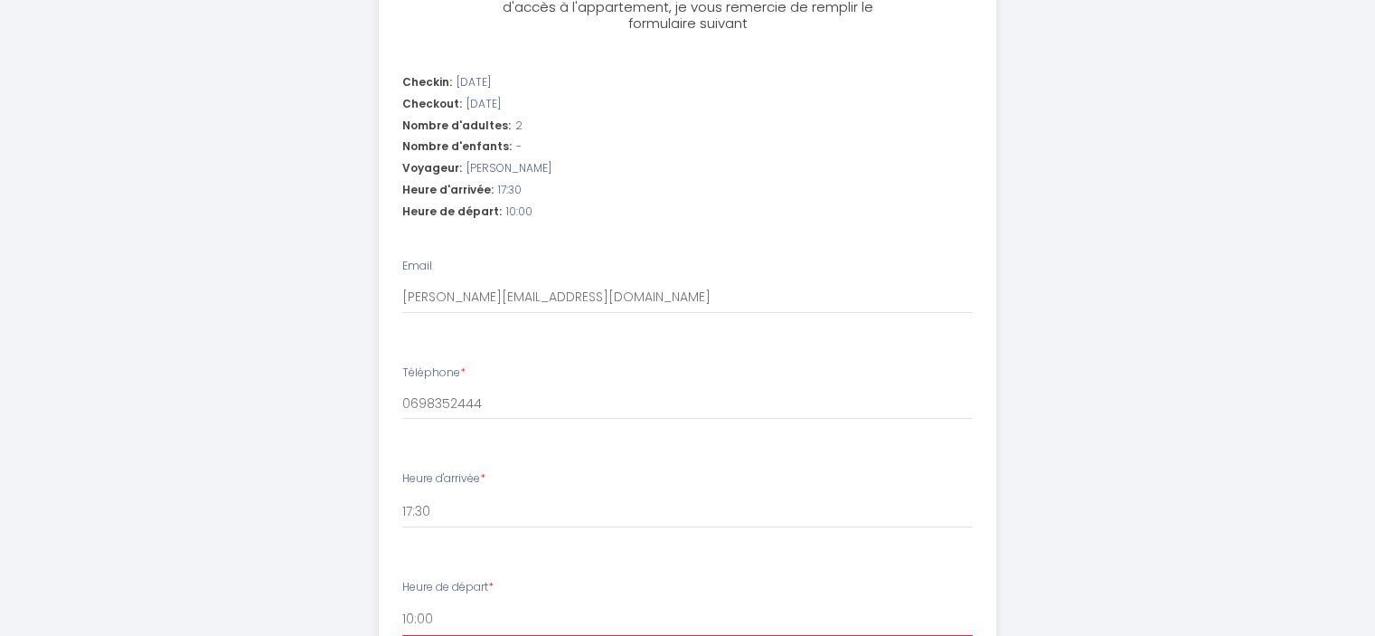
scroll to position [814, 0]
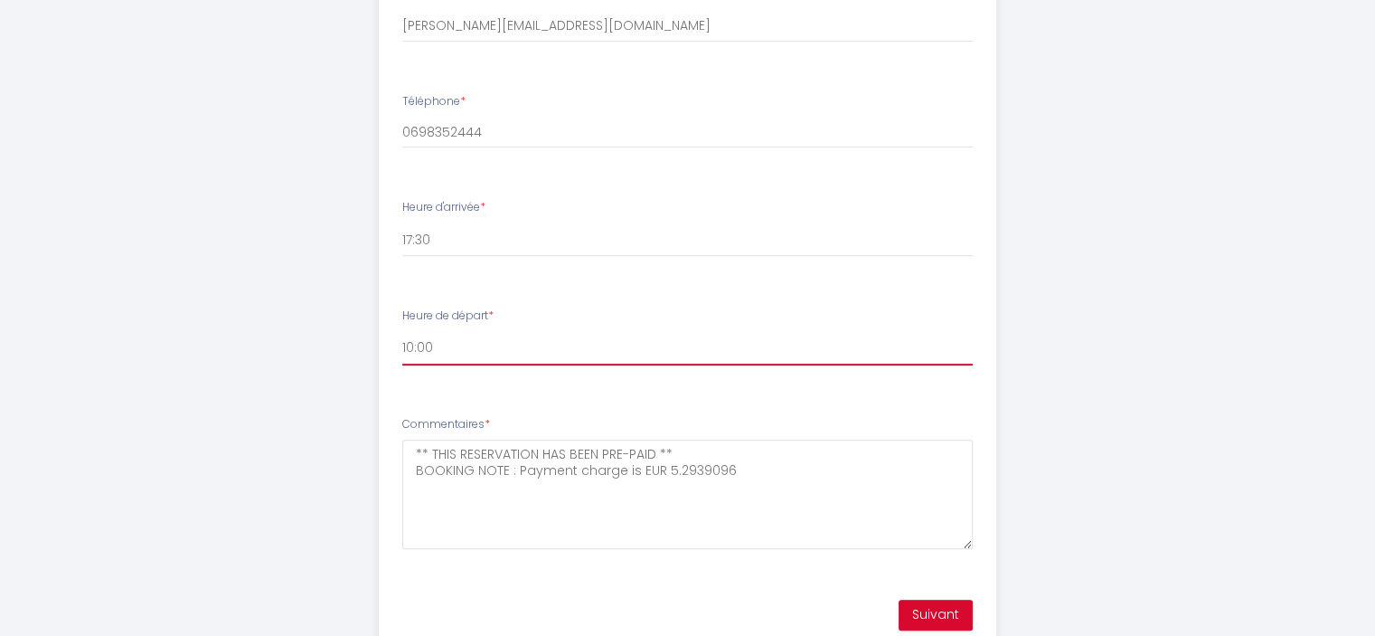
click at [445, 350] on select "00:00 00:30 01:00 01:30 02:00 02:30 03:00 03:30 04:00 04:30 05:00 05:30 06:00 0…" at bounding box center [687, 348] width 571 height 34
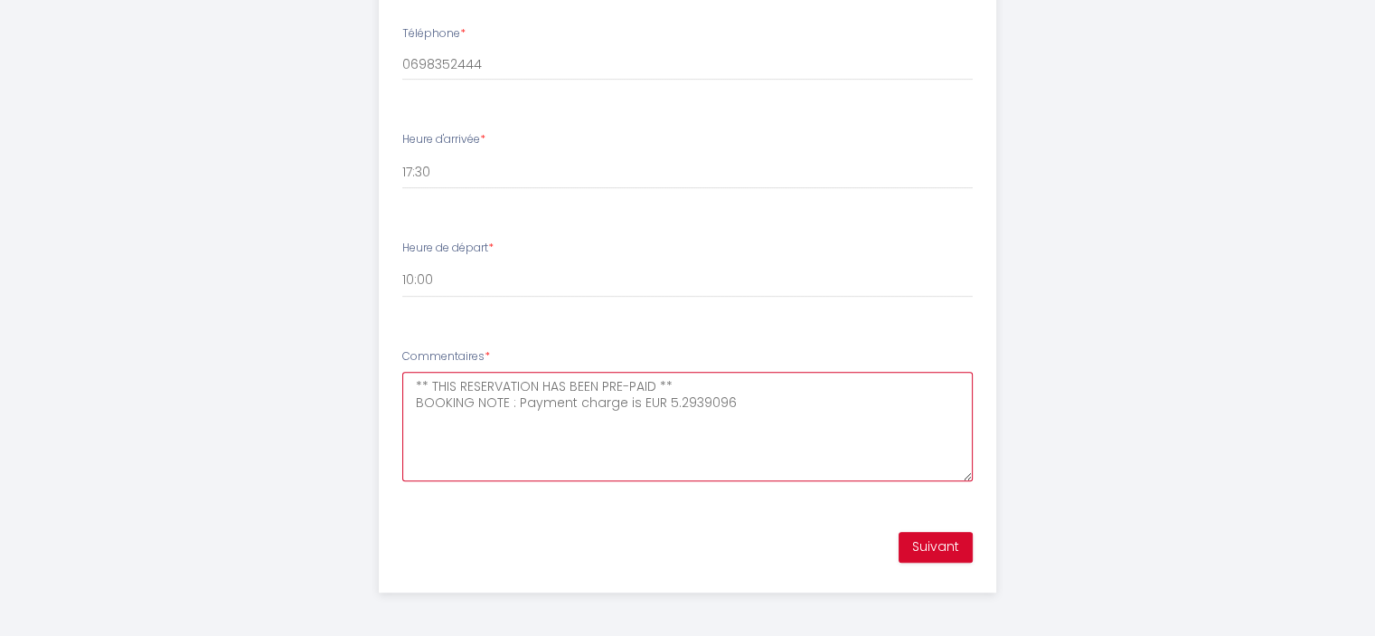
click at [429, 390] on textarea "** THIS RESERVATION HAS BEEN PRE-PAID ** BOOKING NOTE : Payment charge is EUR 5…" at bounding box center [687, 426] width 571 height 109
click at [738, 407] on textarea "** THIS RESERVATION HAS BEEN PRE-PAID ** BOOKING NOTE : Payment charge is EUR 5…" at bounding box center [687, 426] width 571 height 109
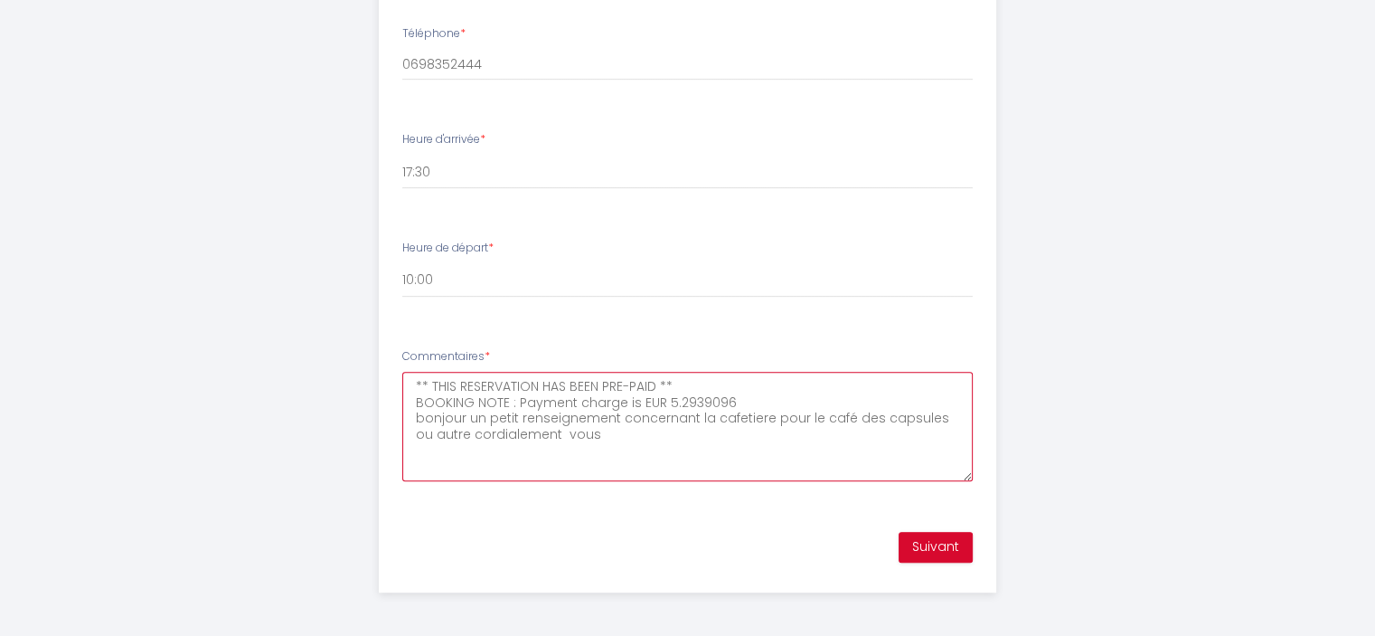
type textarea "** THIS RESERVATION HAS BEEN PRE-PAID ** BOOKING NOTE : Payment charge is EUR 5…"
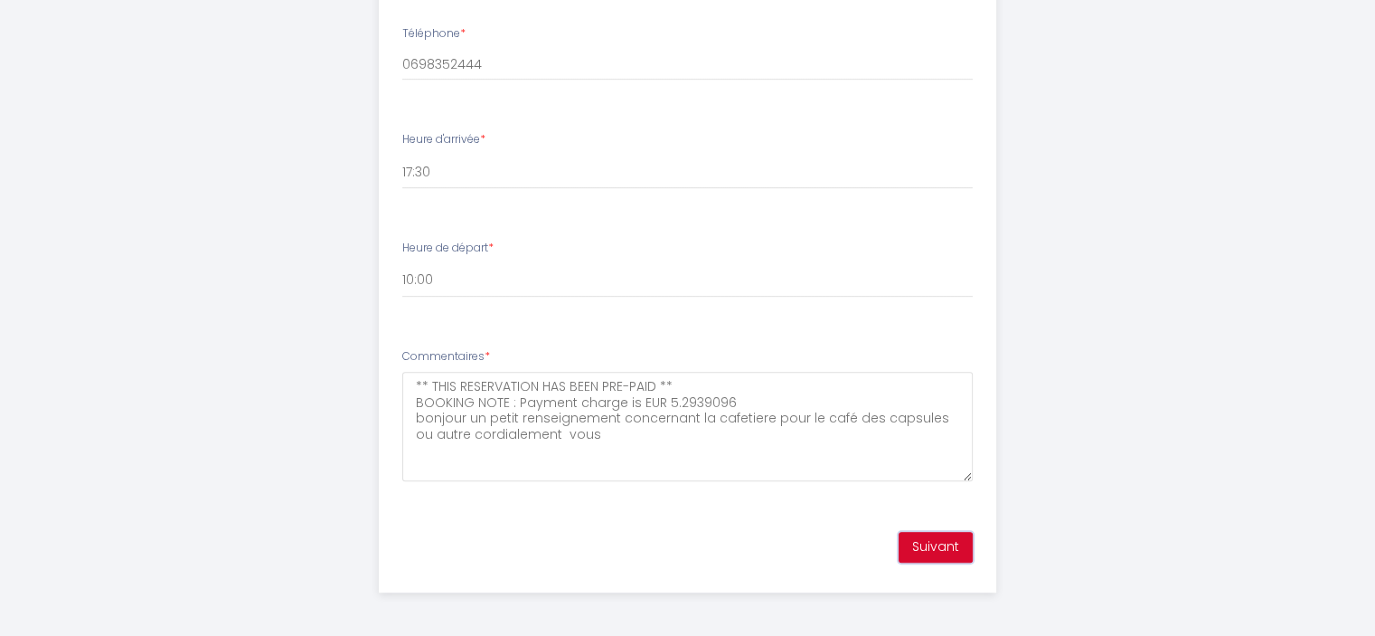
click at [955, 548] on button "Suivant" at bounding box center [936, 547] width 74 height 31
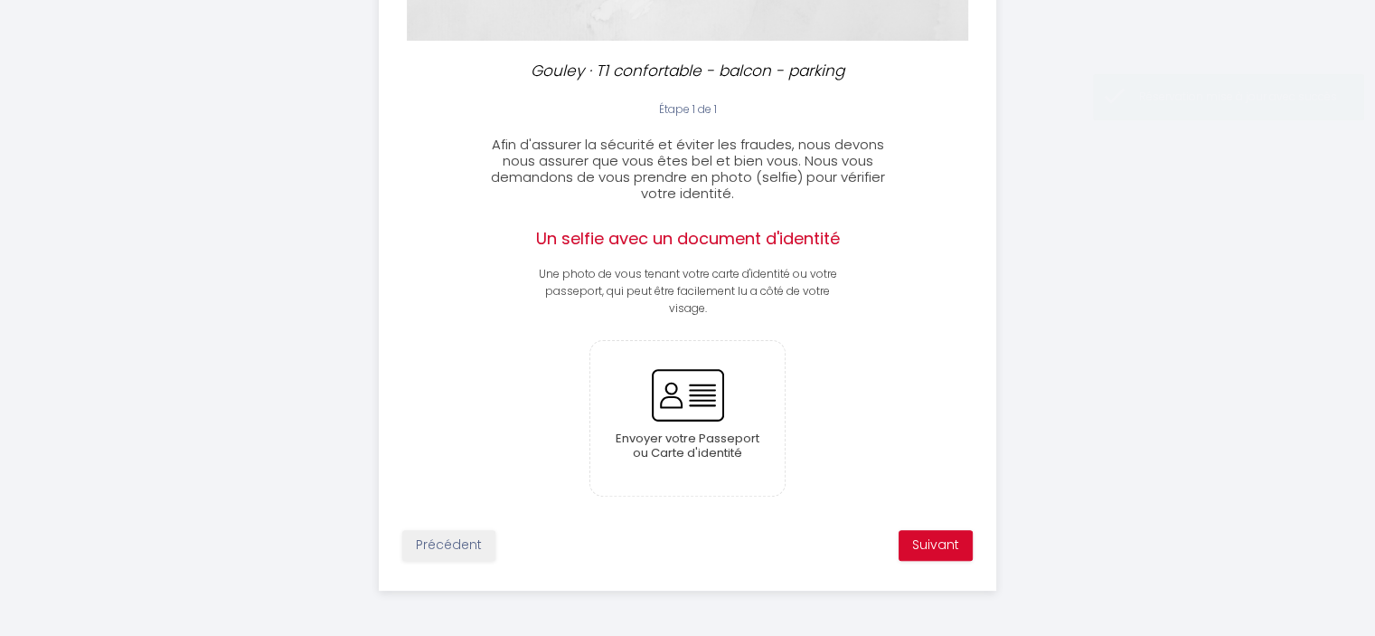
scroll to position [387, 0]
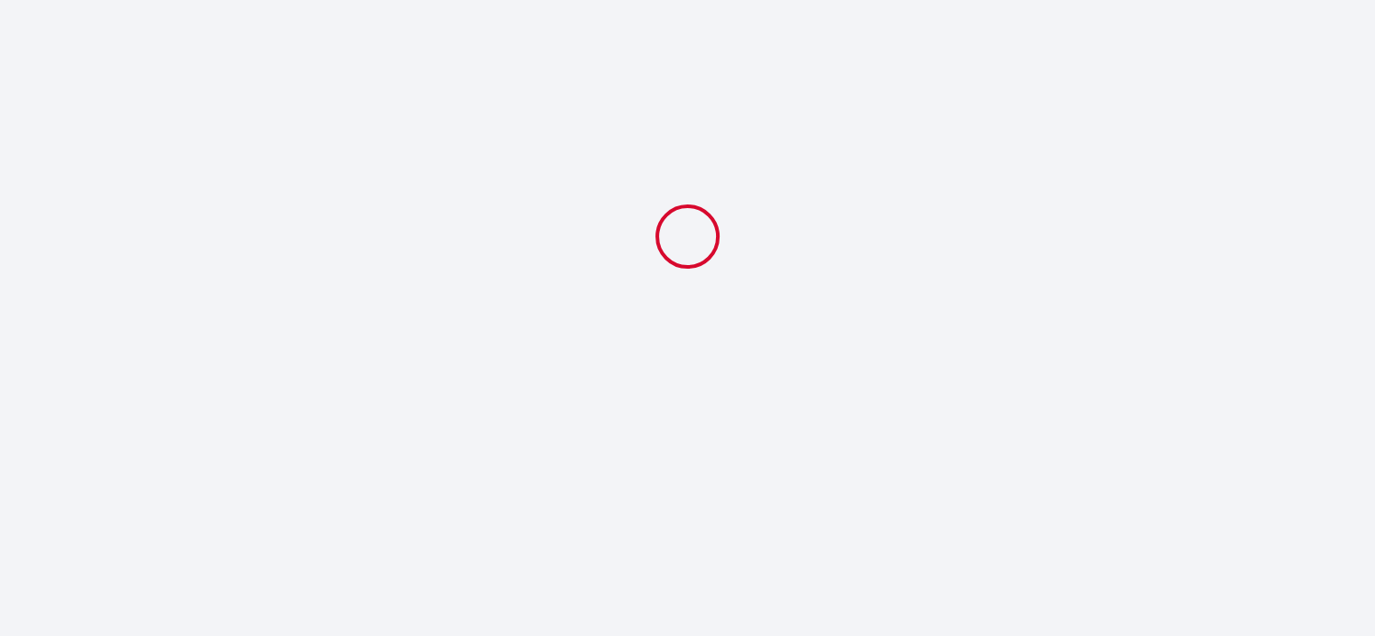
select select
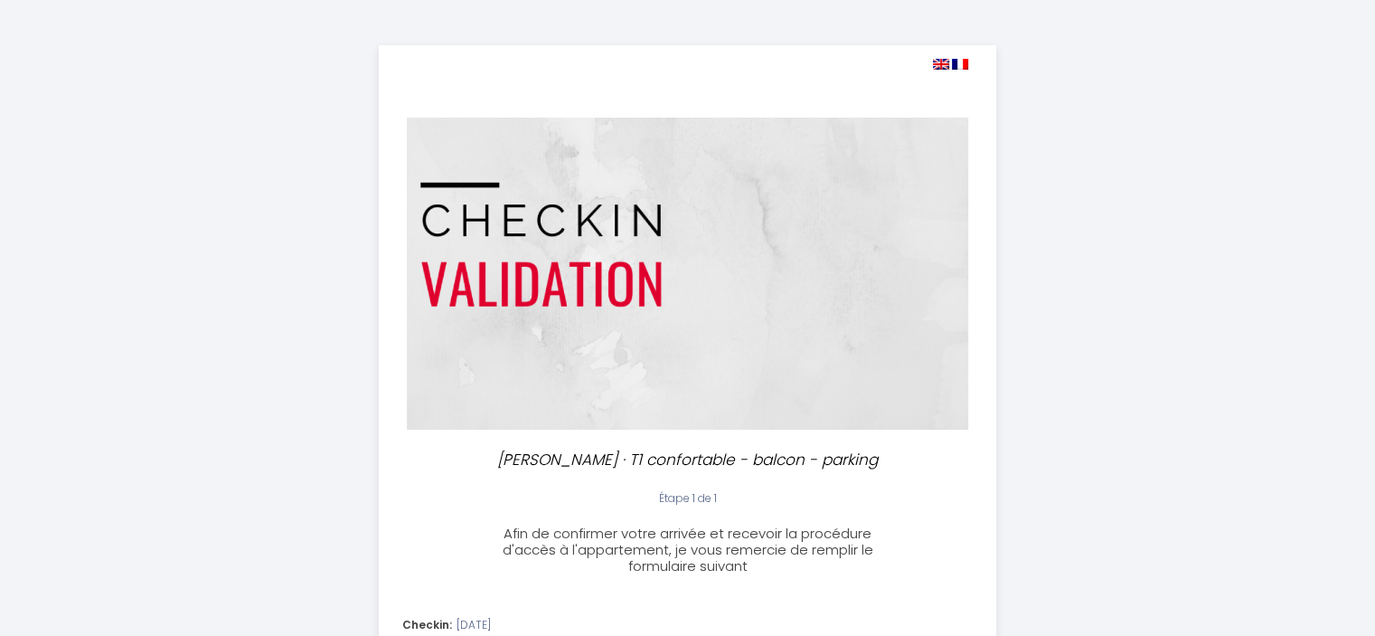
click at [962, 64] on img at bounding box center [960, 64] width 16 height 11
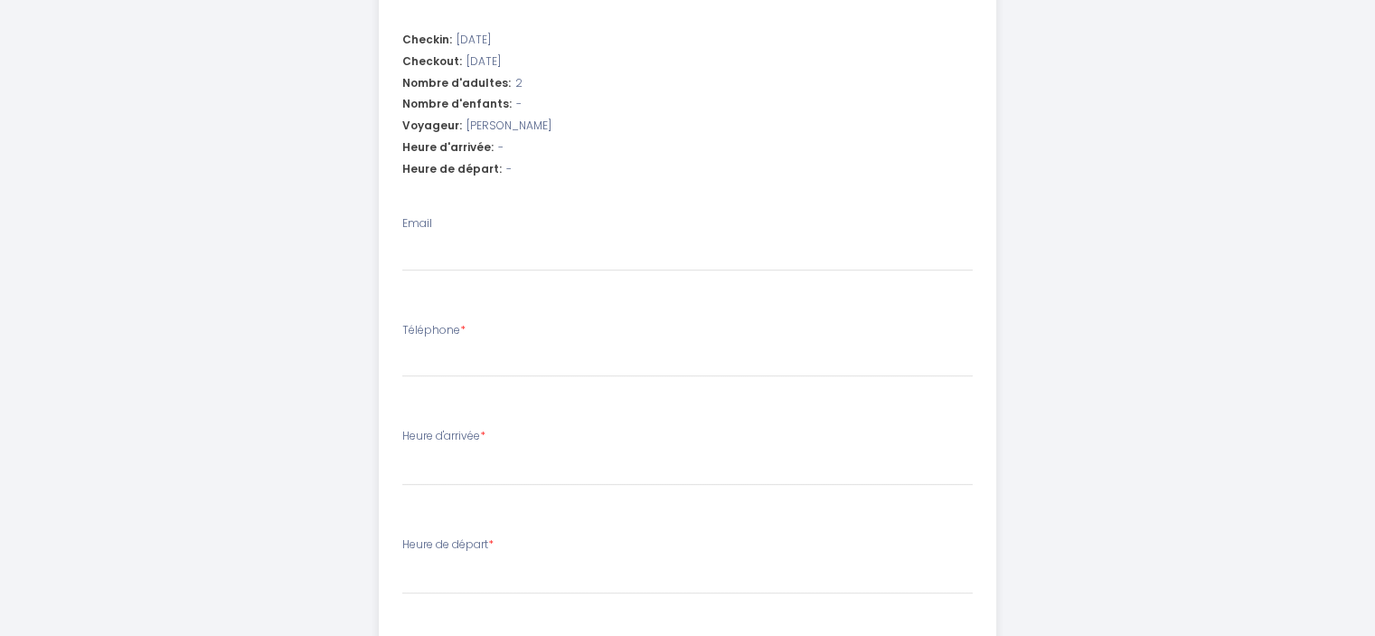
scroll to position [542, 0]
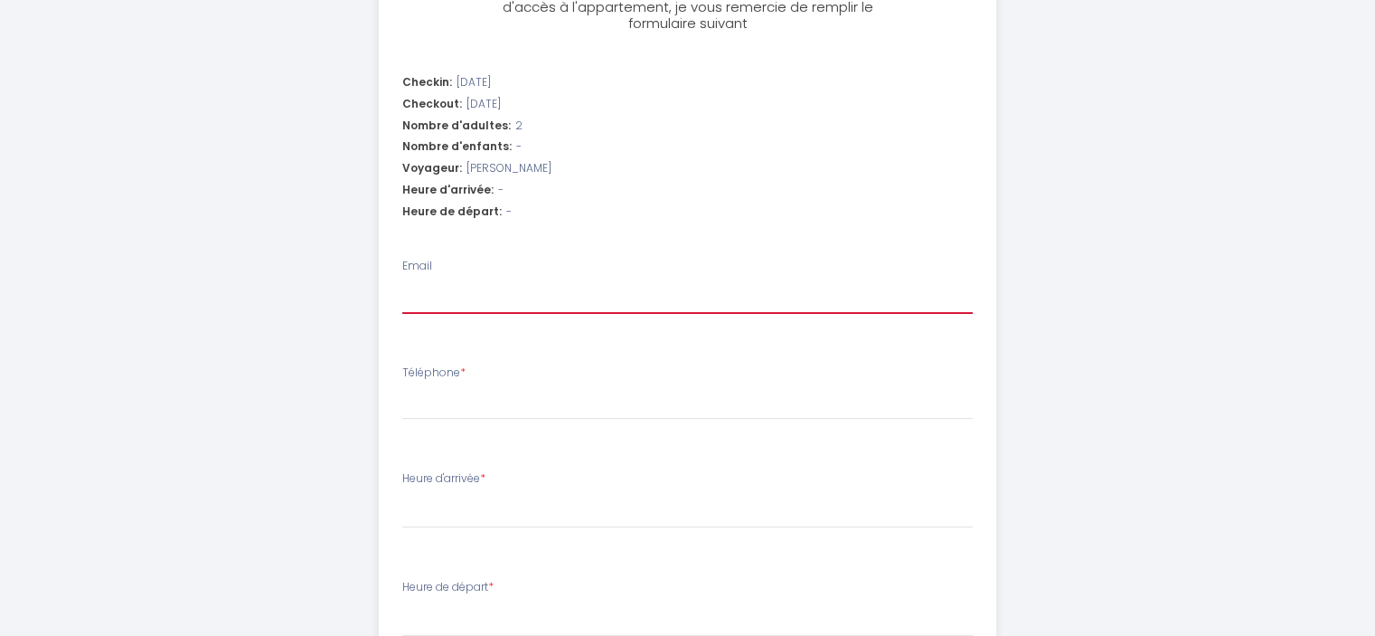
click at [417, 284] on input "Email" at bounding box center [687, 297] width 571 height 33
type input "[PERSON_NAME][EMAIL_ADDRESS][DOMAIN_NAME]"
select select
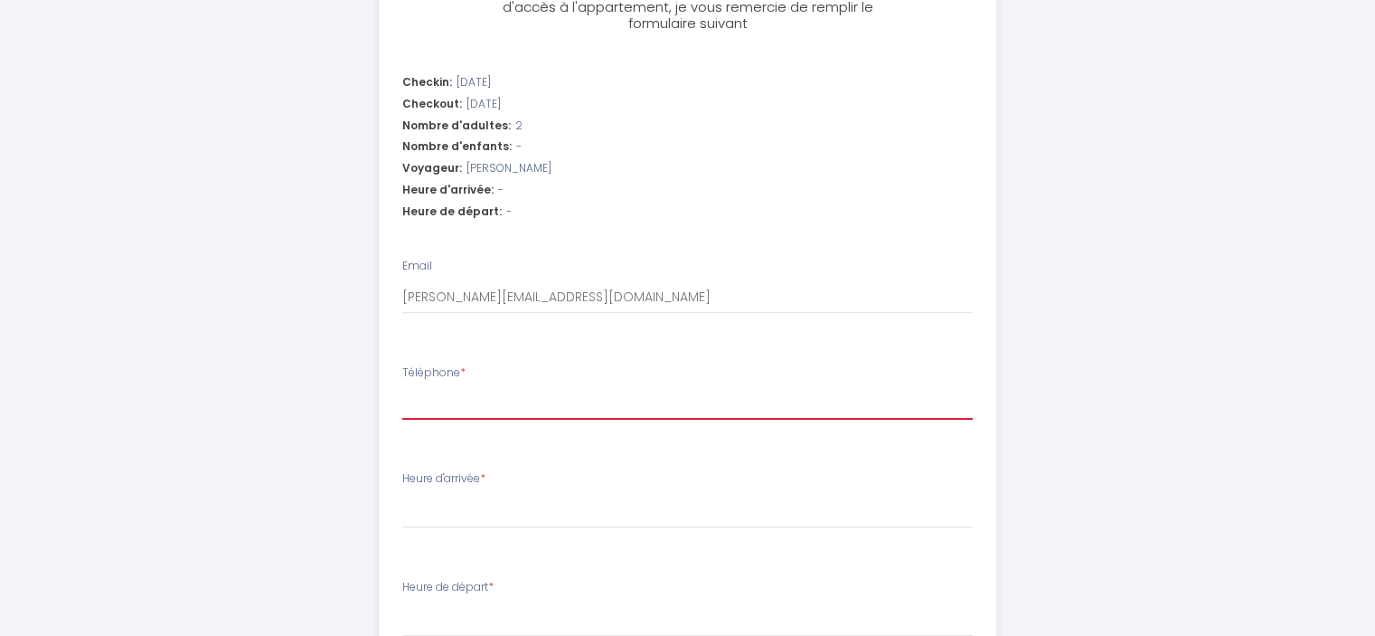
click at [446, 397] on input "Téléphone *" at bounding box center [687, 403] width 571 height 33
type input "0698352444"
select select
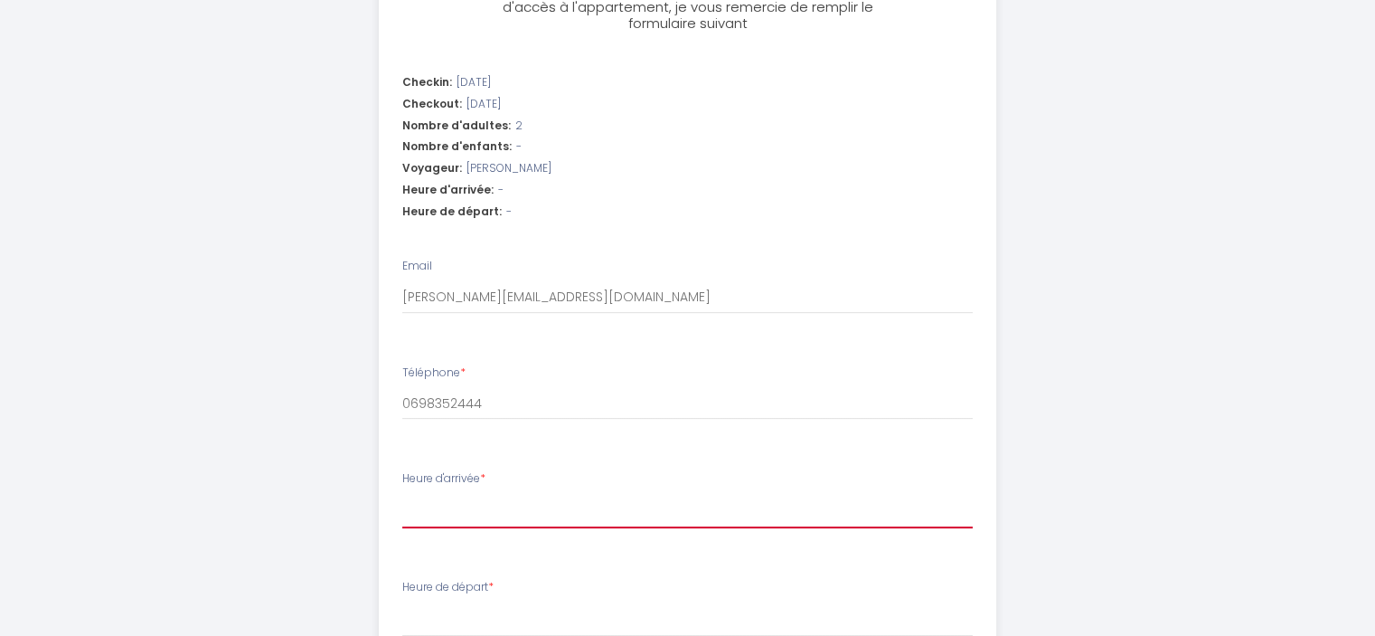
click at [463, 515] on select "16:00 16:30 17:00 17:30 18:00 18:30 19:00 19:30 20:00 20:30 21:00 21:30 22:00 2…" at bounding box center [687, 511] width 571 height 34
select select "17:30"
click at [402, 494] on select "16:00 16:30 17:00 17:30 18:00 18:30 19:00 19:30 20:00 20:30 21:00 21:30 22:00 2…" at bounding box center [687, 511] width 571 height 34
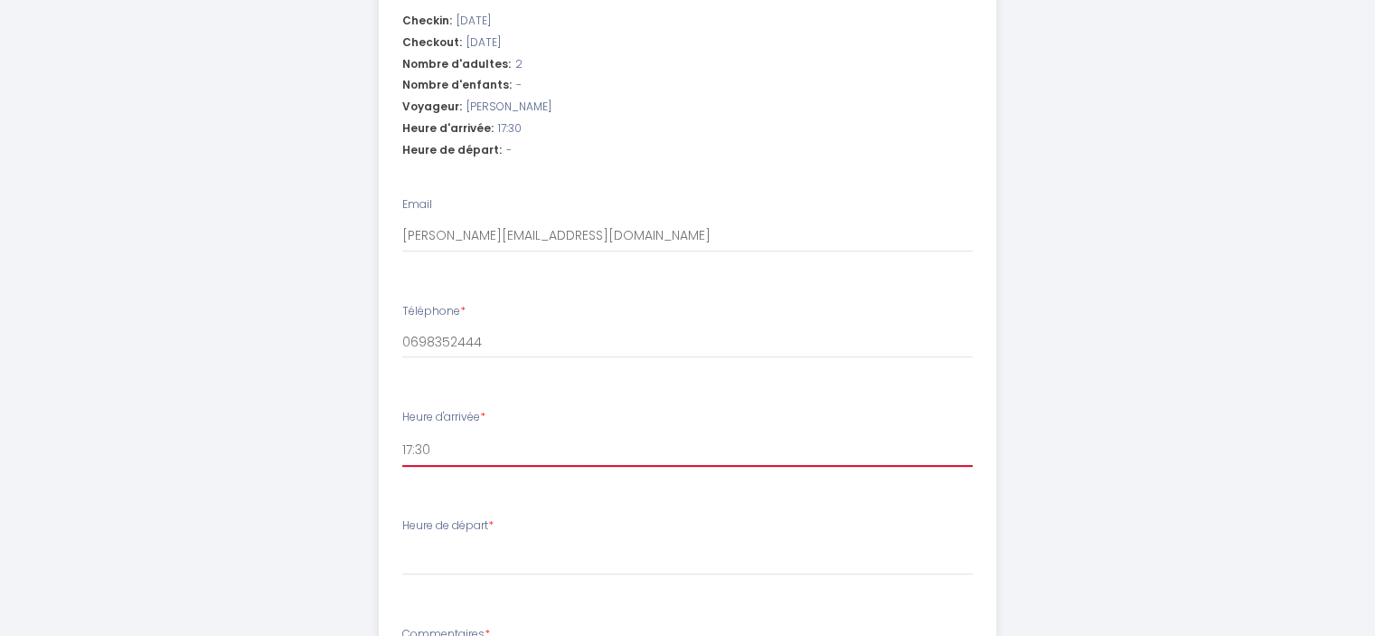
scroll to position [633, 0]
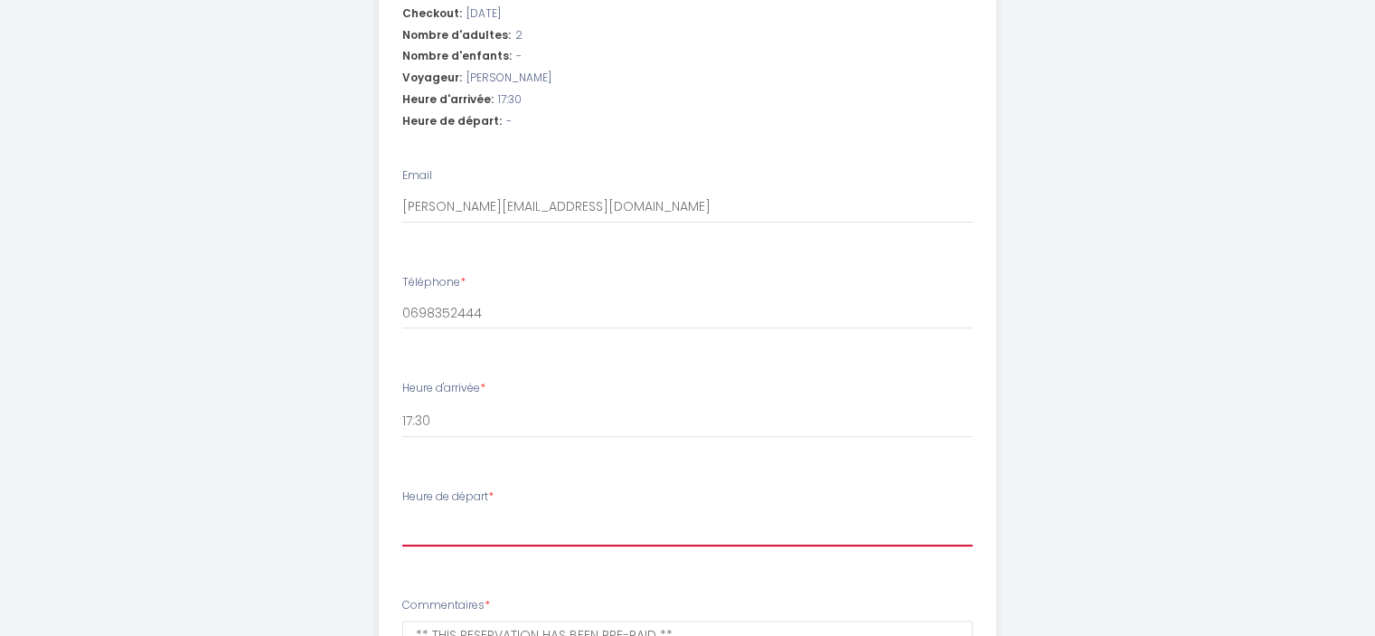
click at [423, 538] on select "00:00 00:30 01:00 01:30 02:00 02:30 03:00 03:30 04:00 04:30 05:00 05:30 06:00 0…" at bounding box center [687, 529] width 571 height 34
select select "10:00"
click at [402, 512] on select "00:00 00:30 01:00 01:30 02:00 02:30 03:00 03:30 04:00 04:30 05:00 05:30 06:00 0…" at bounding box center [687, 529] width 571 height 34
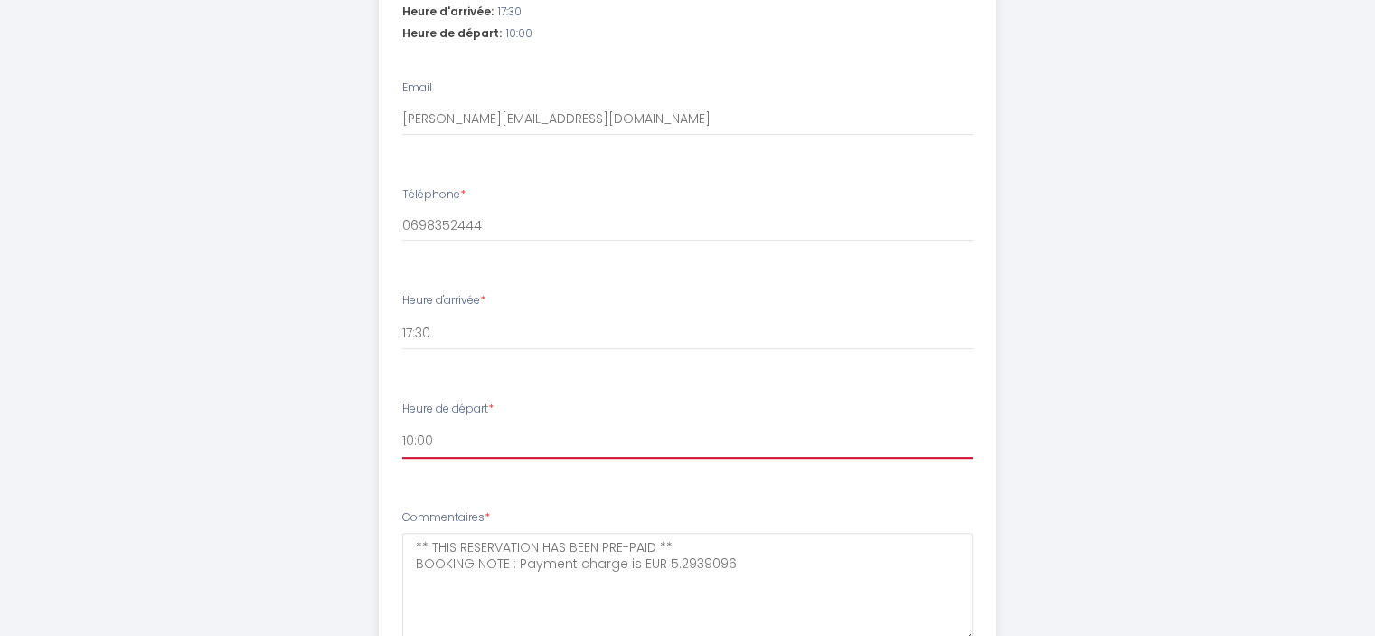
scroll to position [882, 0]
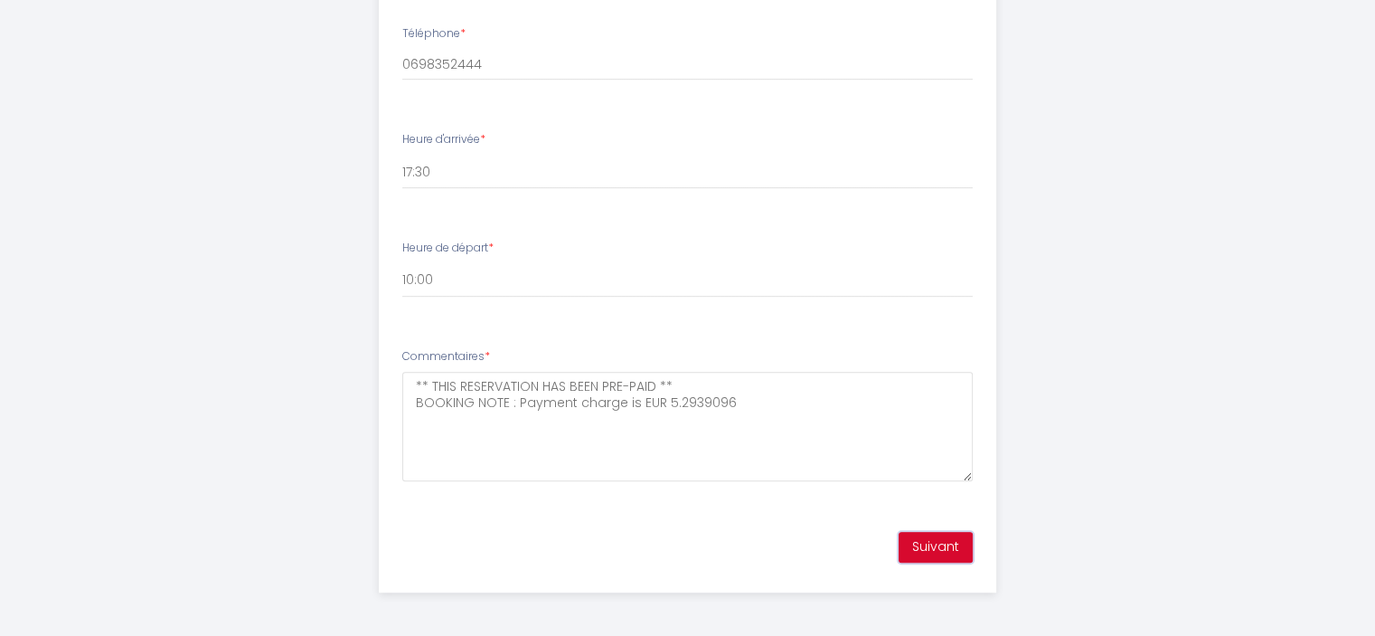
click at [940, 546] on button "Suivant" at bounding box center [936, 547] width 74 height 31
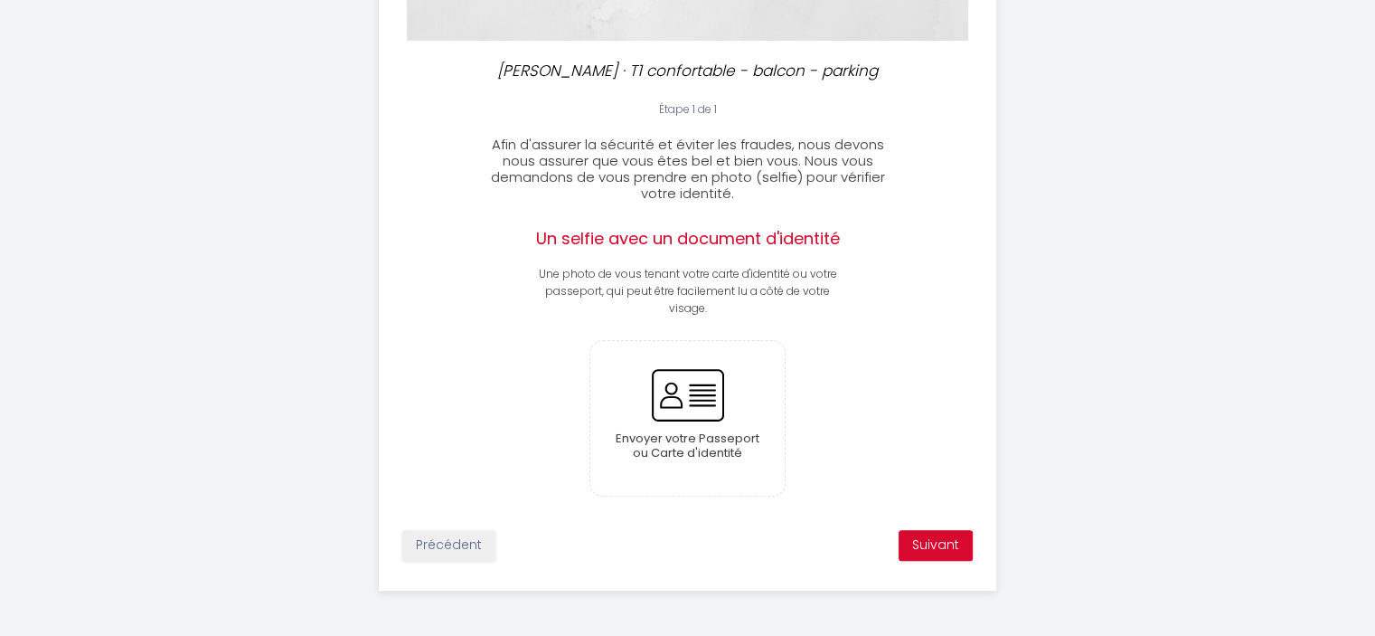
scroll to position [387, 0]
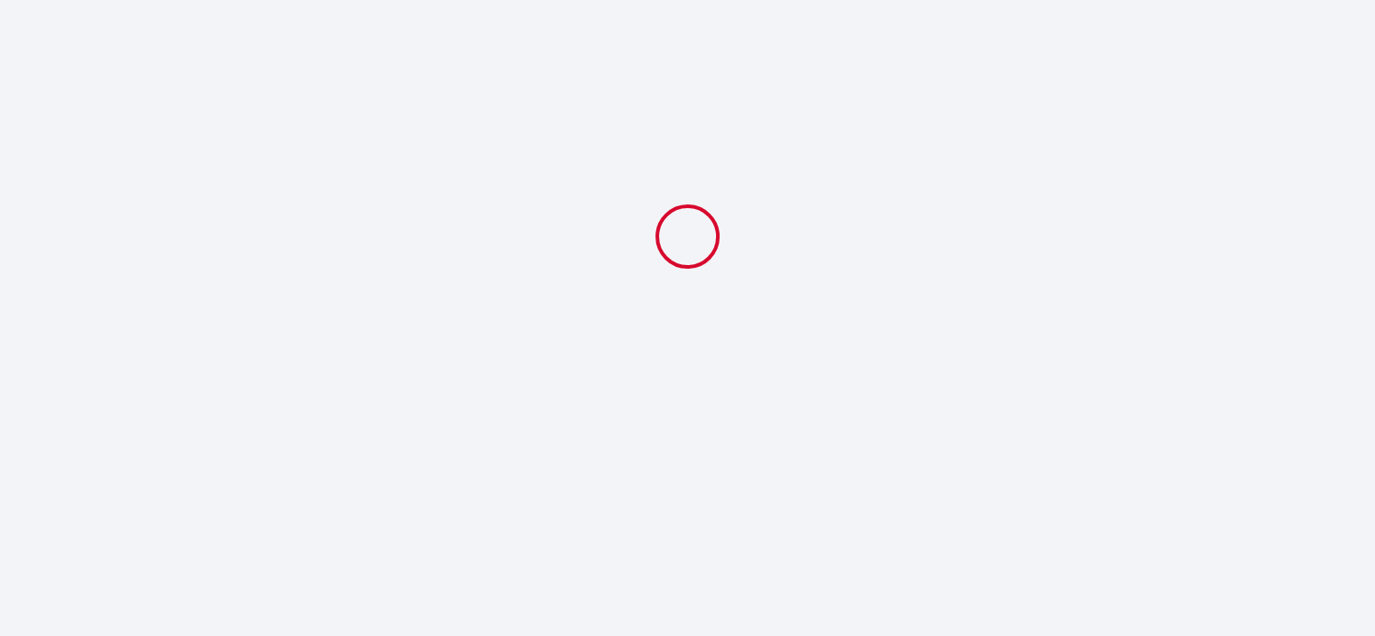
scroll to position [387, 0]
select select
